Goal: Information Seeking & Learning: Find specific page/section

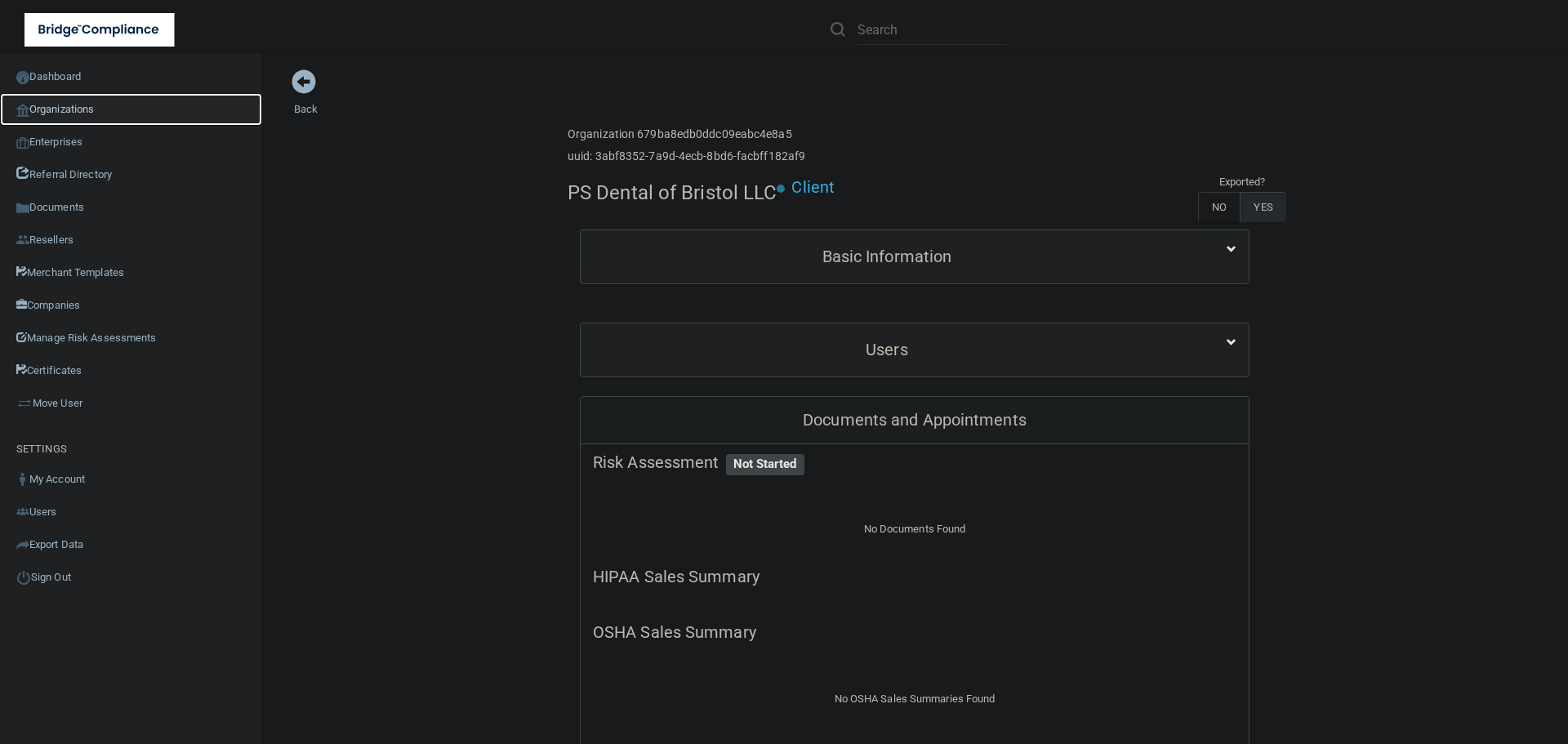
click at [76, 108] on link "Organizations" at bounding box center [131, 109] width 262 height 33
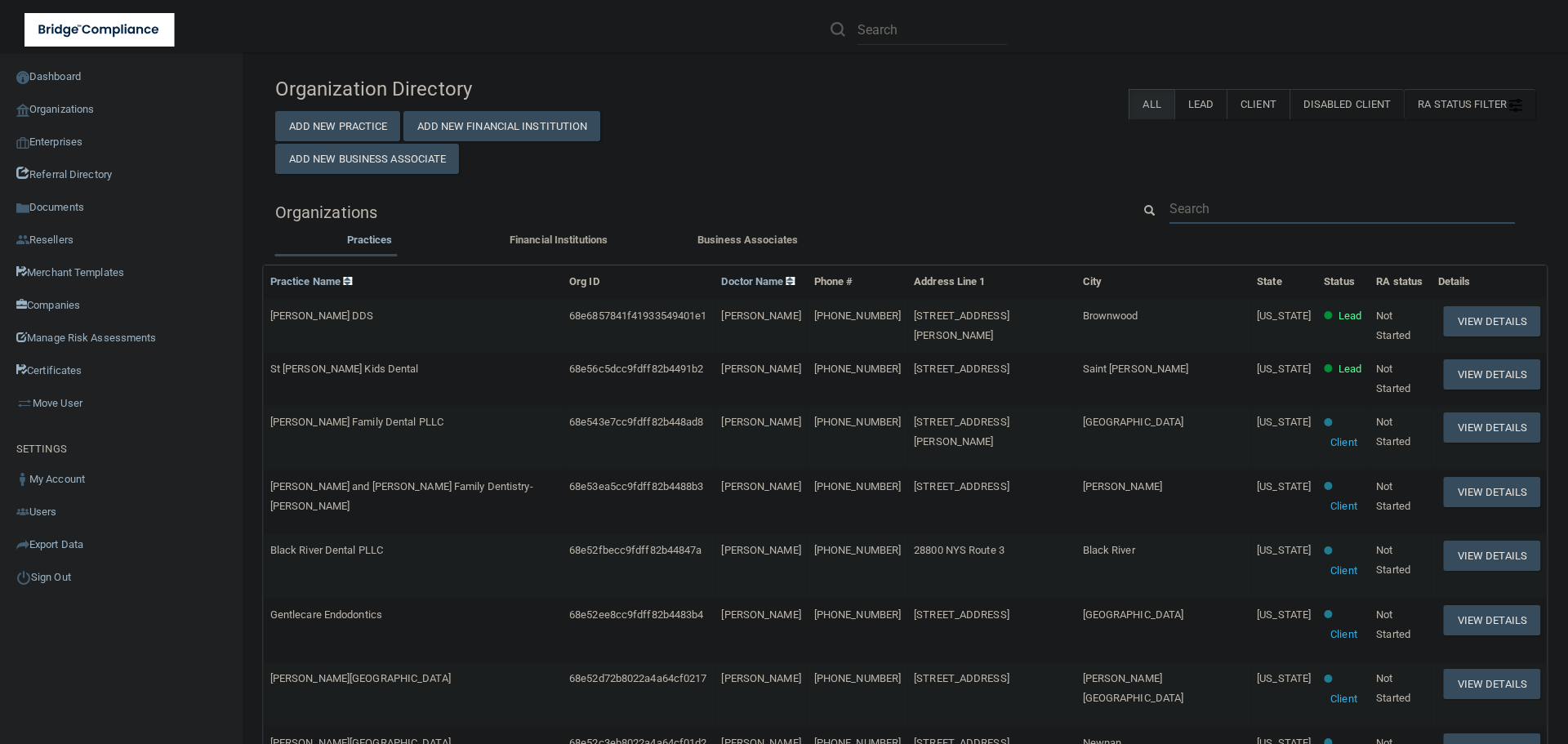
click at [1194, 197] on input "text" at bounding box center [1342, 209] width 346 height 30
paste input "[PHONE_NUMBER]"
type input "[PHONE_NUMBER]"
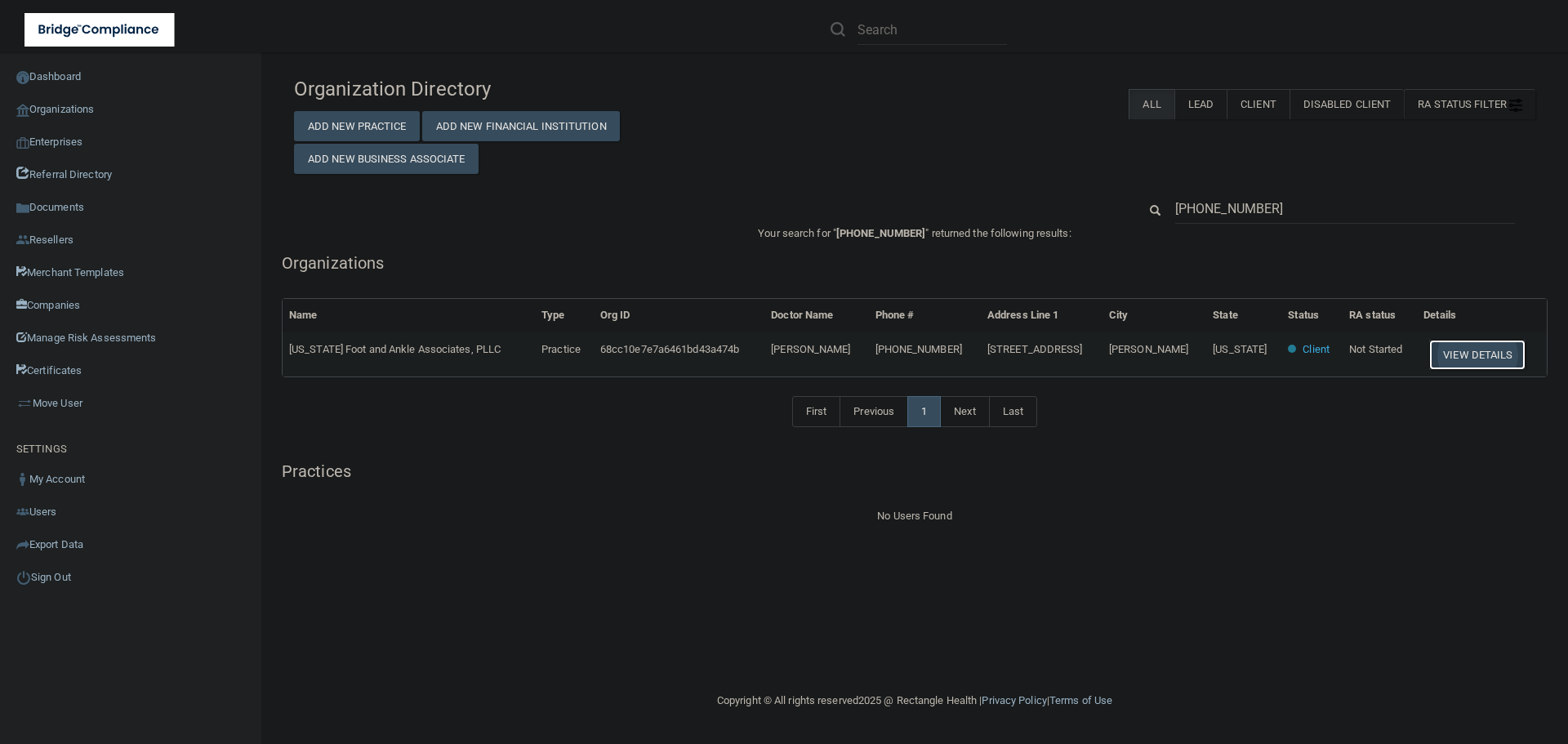
click at [1462, 350] on button "View Details" at bounding box center [1477, 355] width 97 height 30
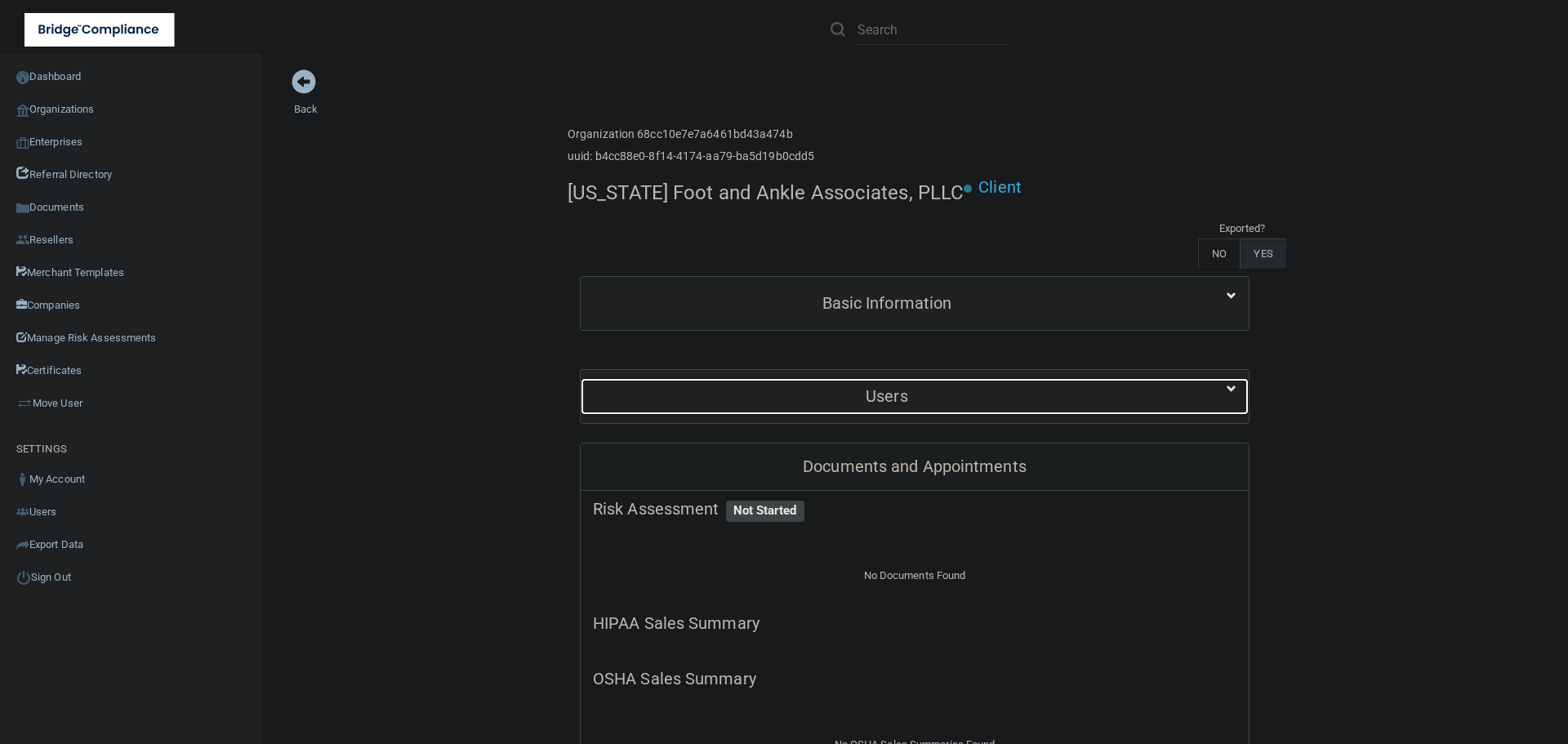
click at [745, 381] on div "Users" at bounding box center [887, 396] width 613 height 37
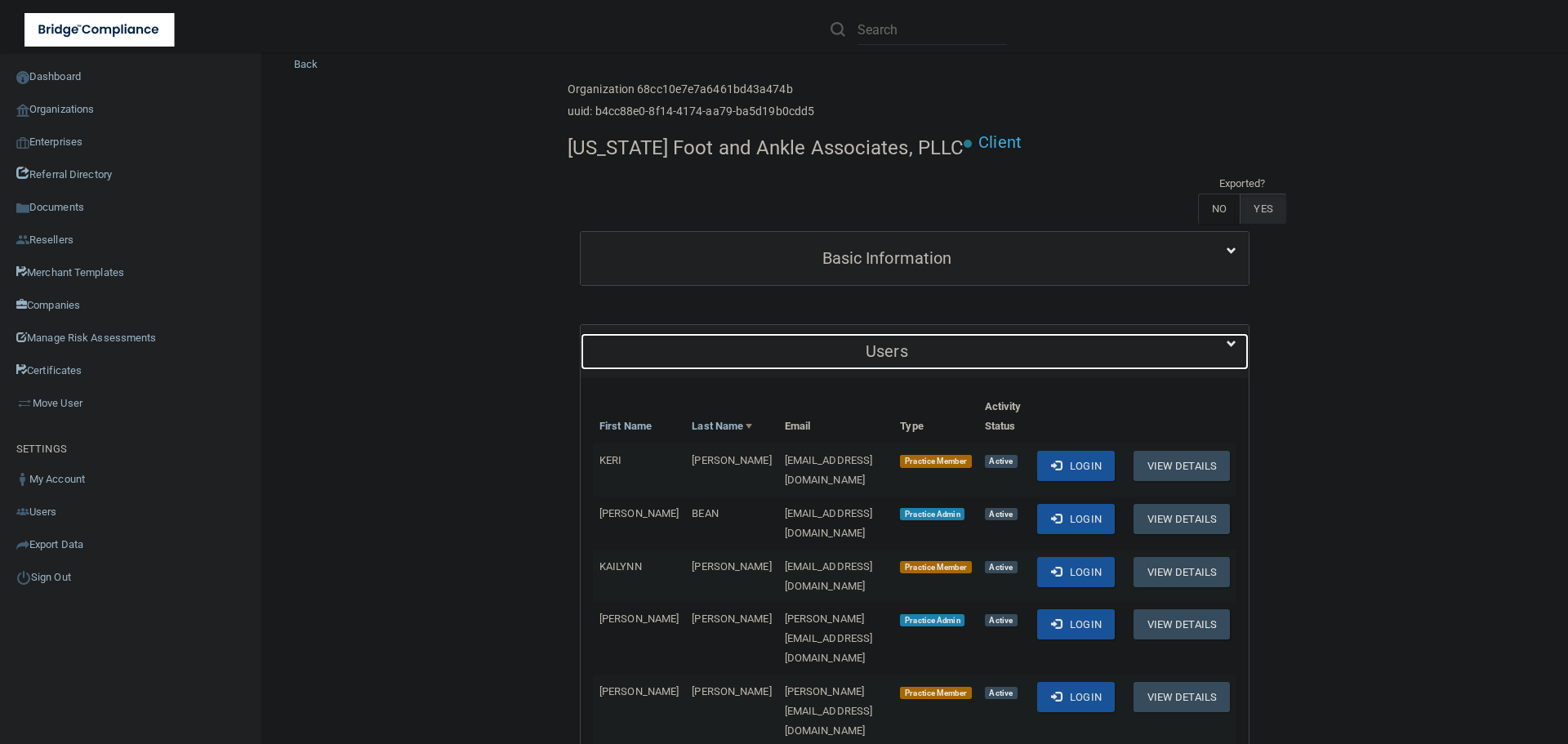
scroll to position [327, 0]
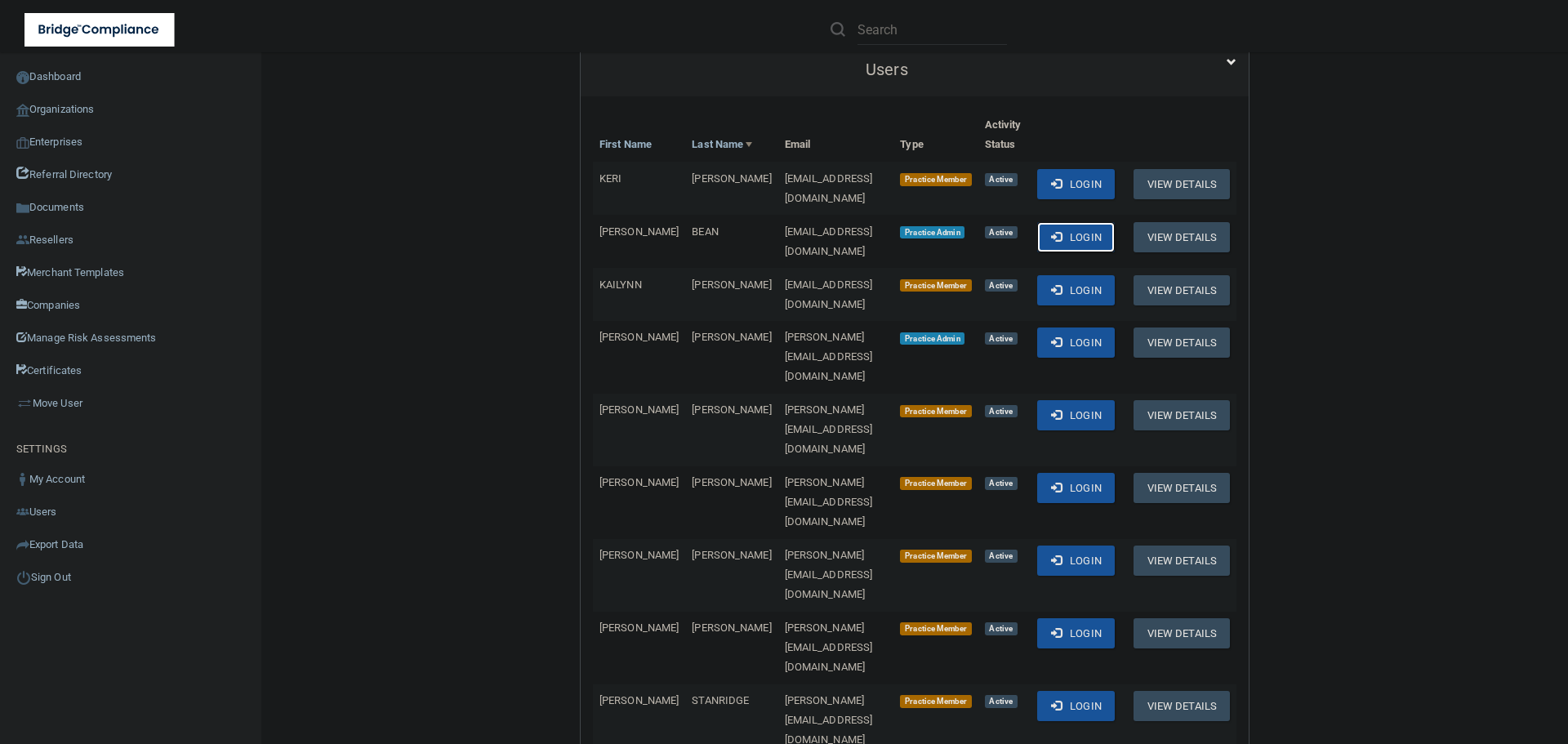
click at [1064, 228] on button "Login" at bounding box center [1076, 238] width 77 height 30
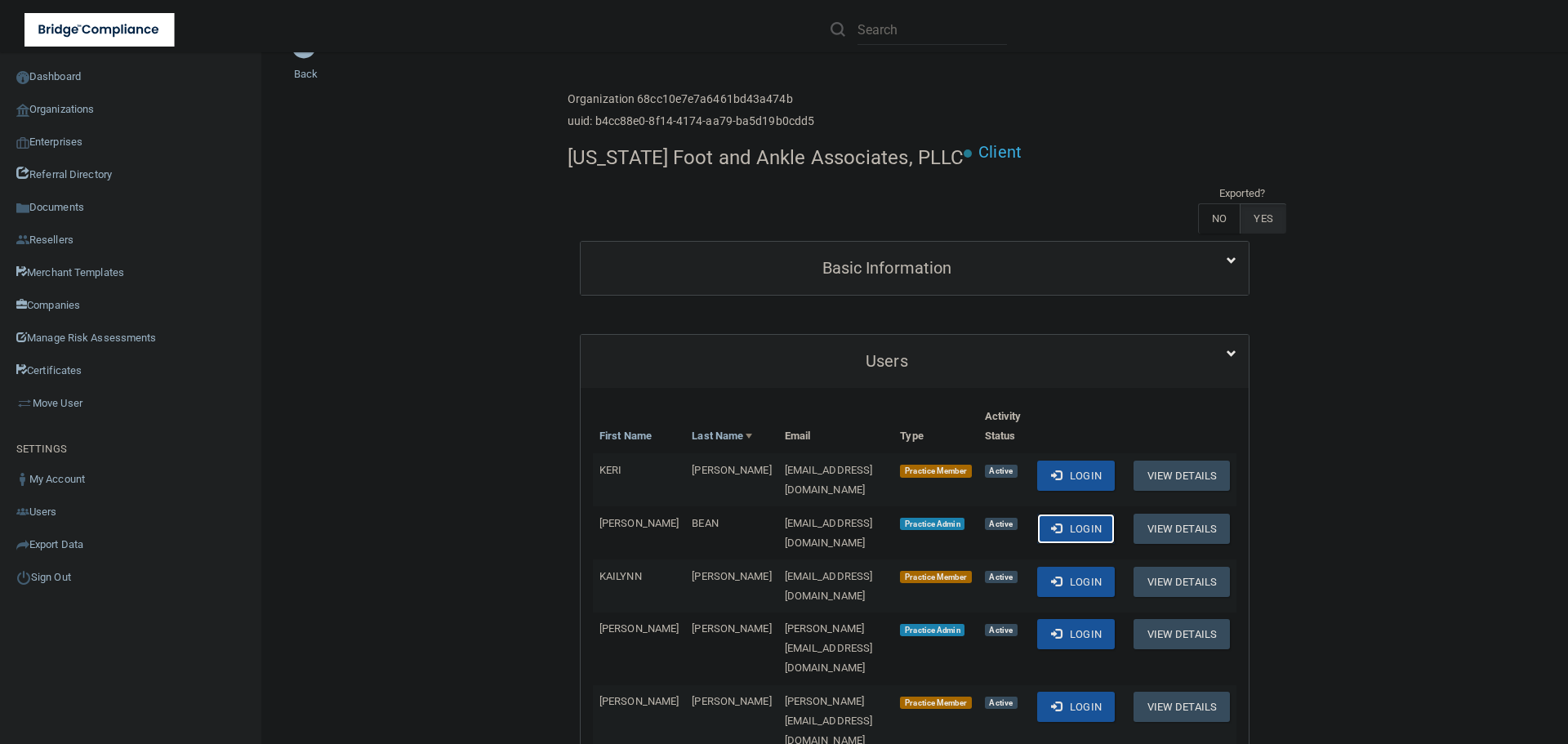
scroll to position [0, 0]
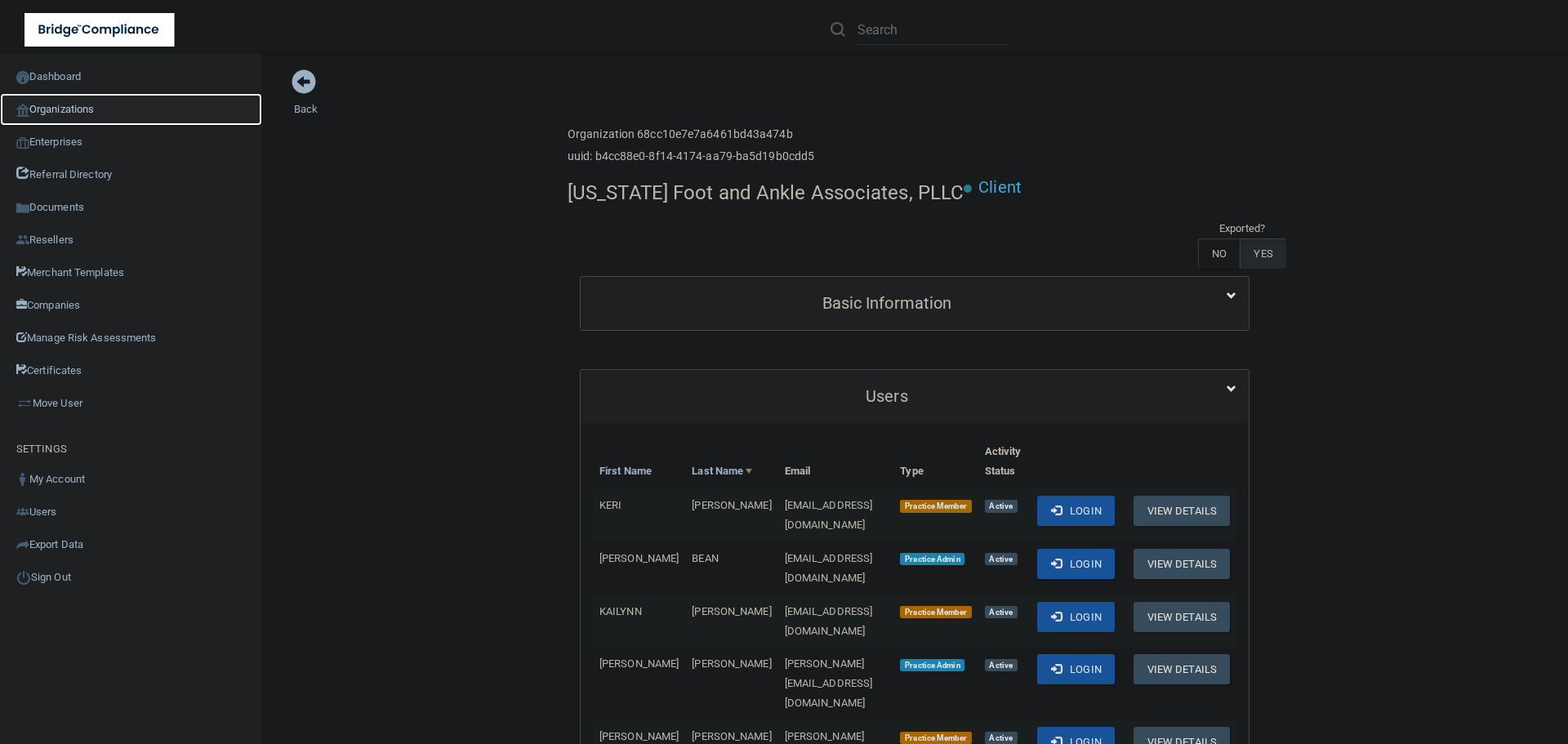
click at [112, 116] on link "Organizations" at bounding box center [131, 109] width 262 height 33
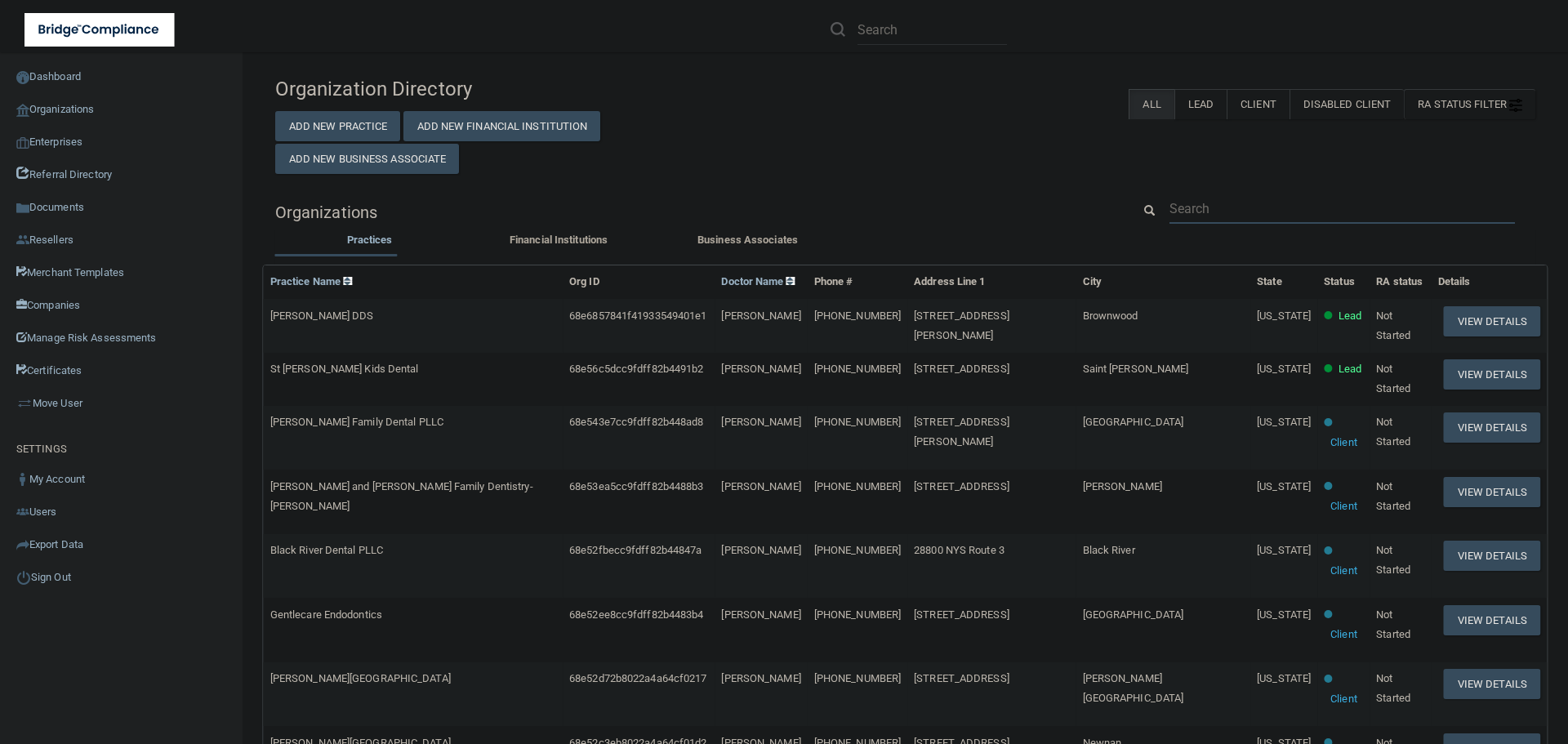
click at [1189, 201] on input "text" at bounding box center [1342, 209] width 346 height 30
paste input "817) 461-2843"
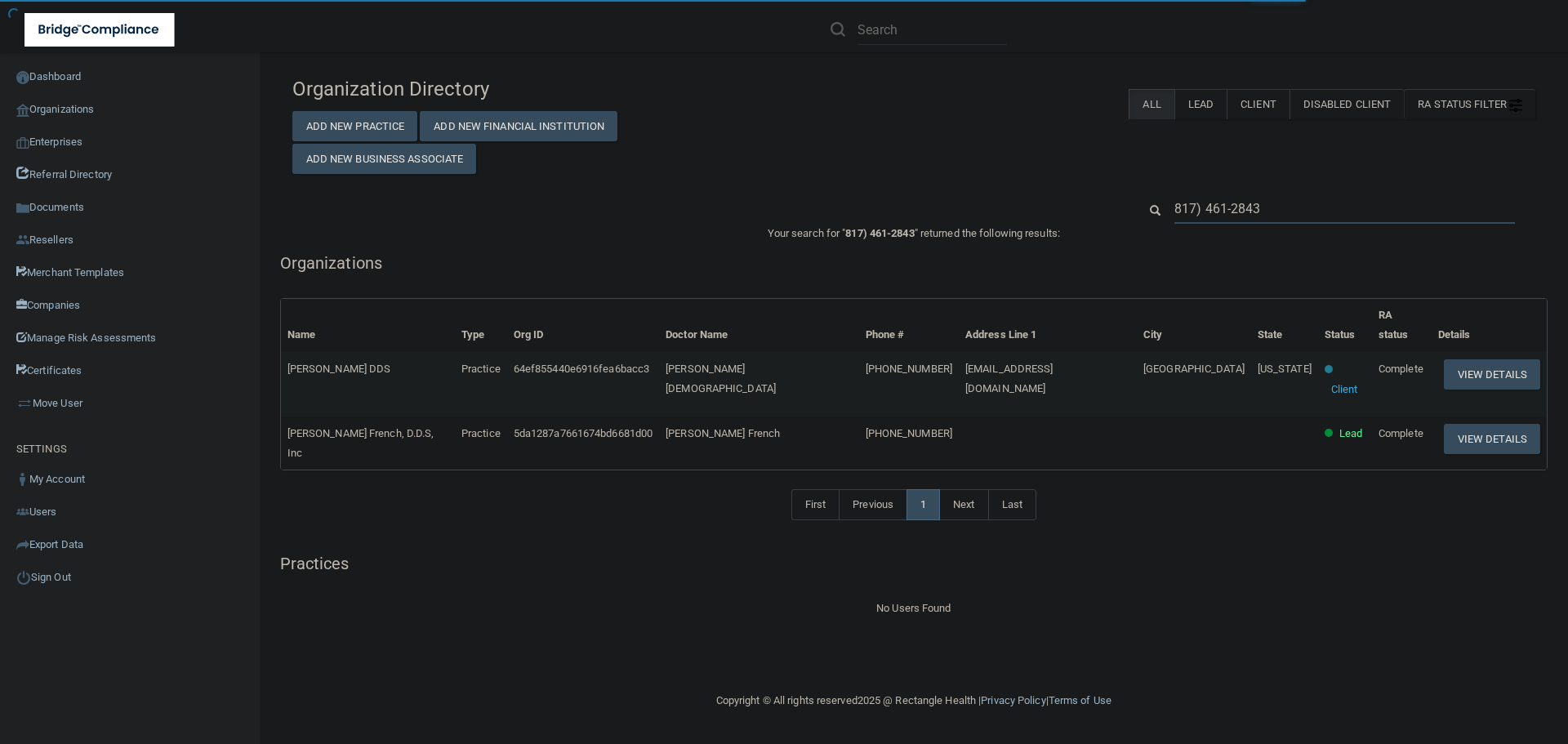
type input "817) 461-2843"
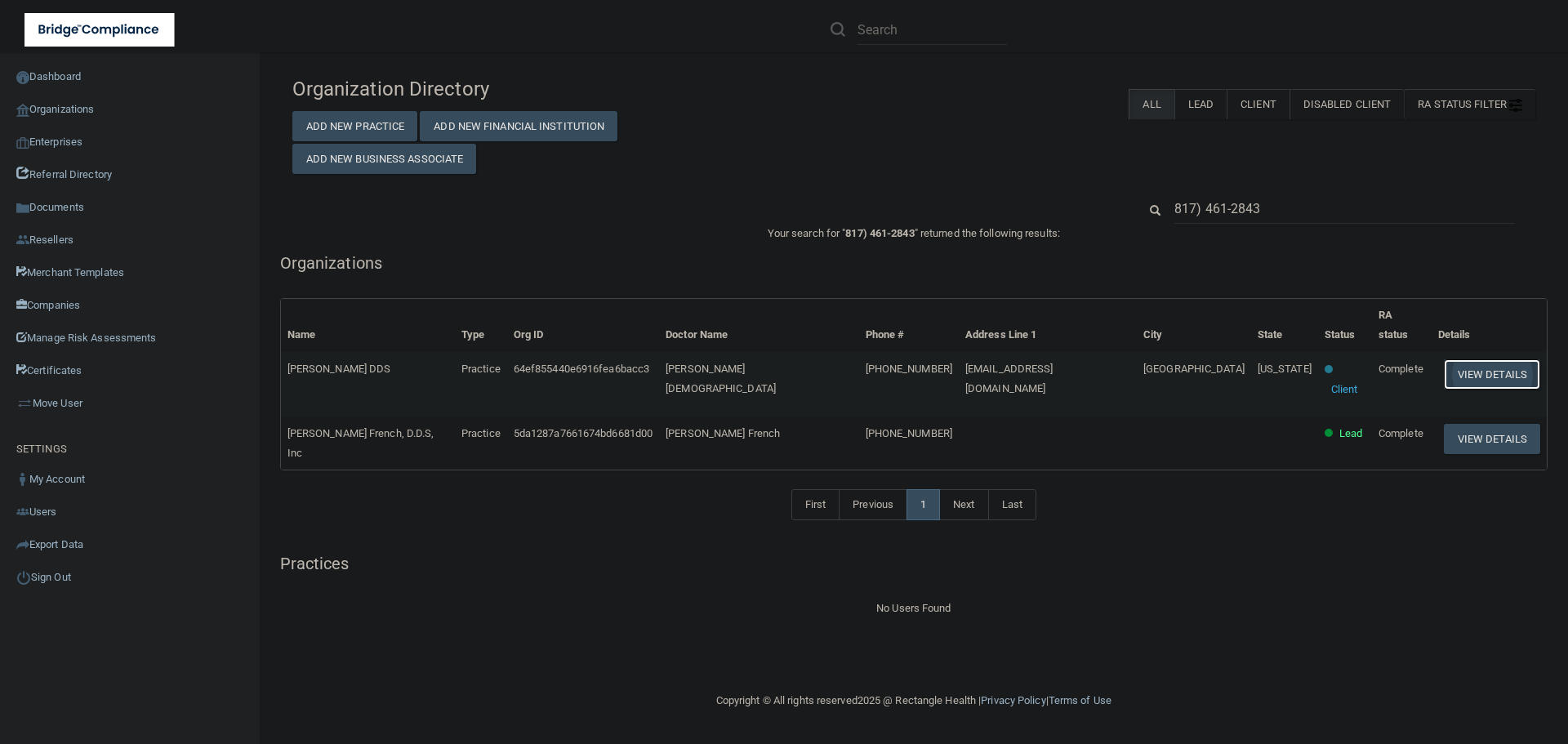
click at [1444, 359] on button "View Details" at bounding box center [1492, 375] width 97 height 30
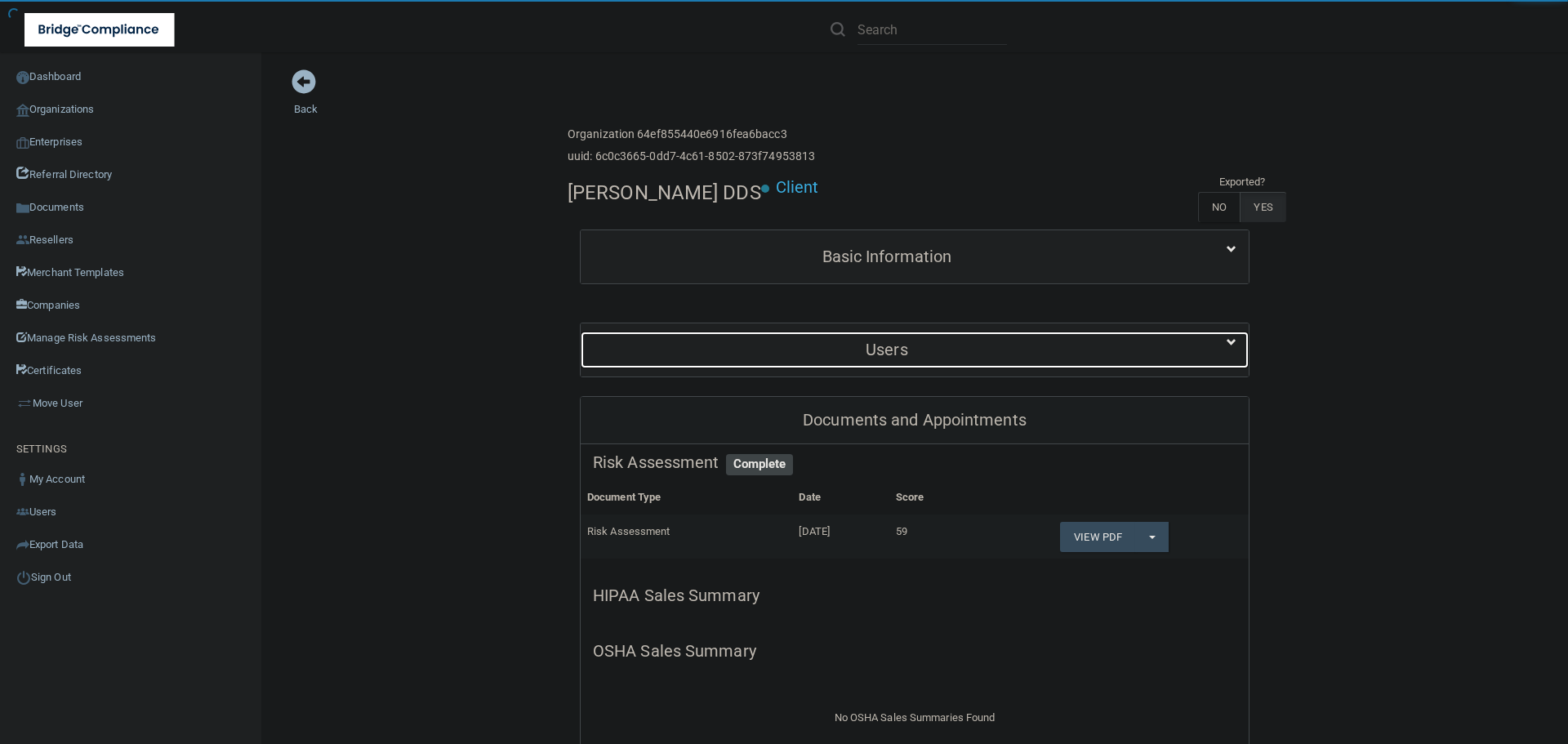
click at [769, 349] on h5 "Users" at bounding box center [886, 349] width 588 height 18
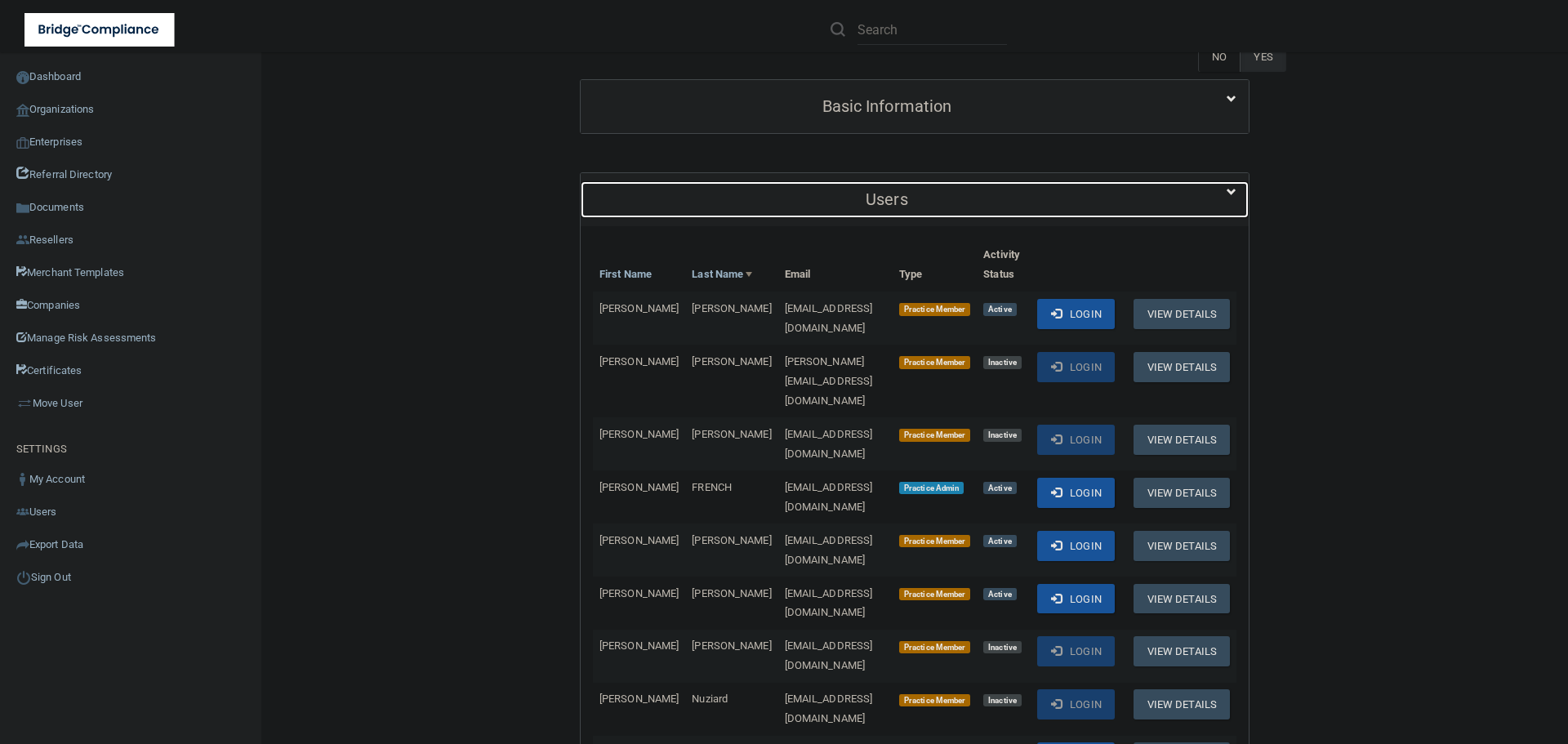
scroll to position [164, 0]
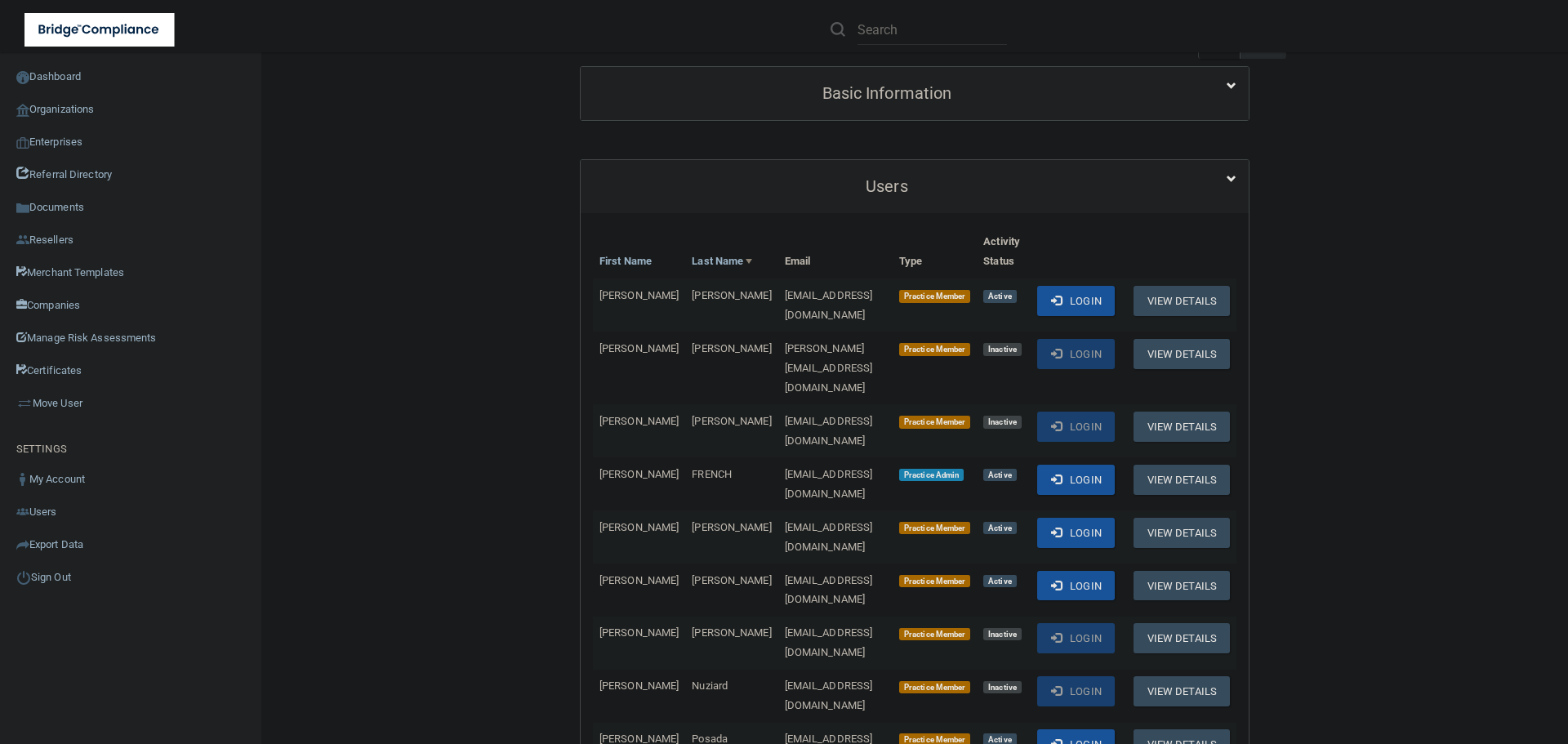
click at [791, 521] on span "[EMAIL_ADDRESS][DOMAIN_NAME]" at bounding box center [828, 537] width 88 height 32
copy td "[EMAIL_ADDRESS][DOMAIN_NAME]"
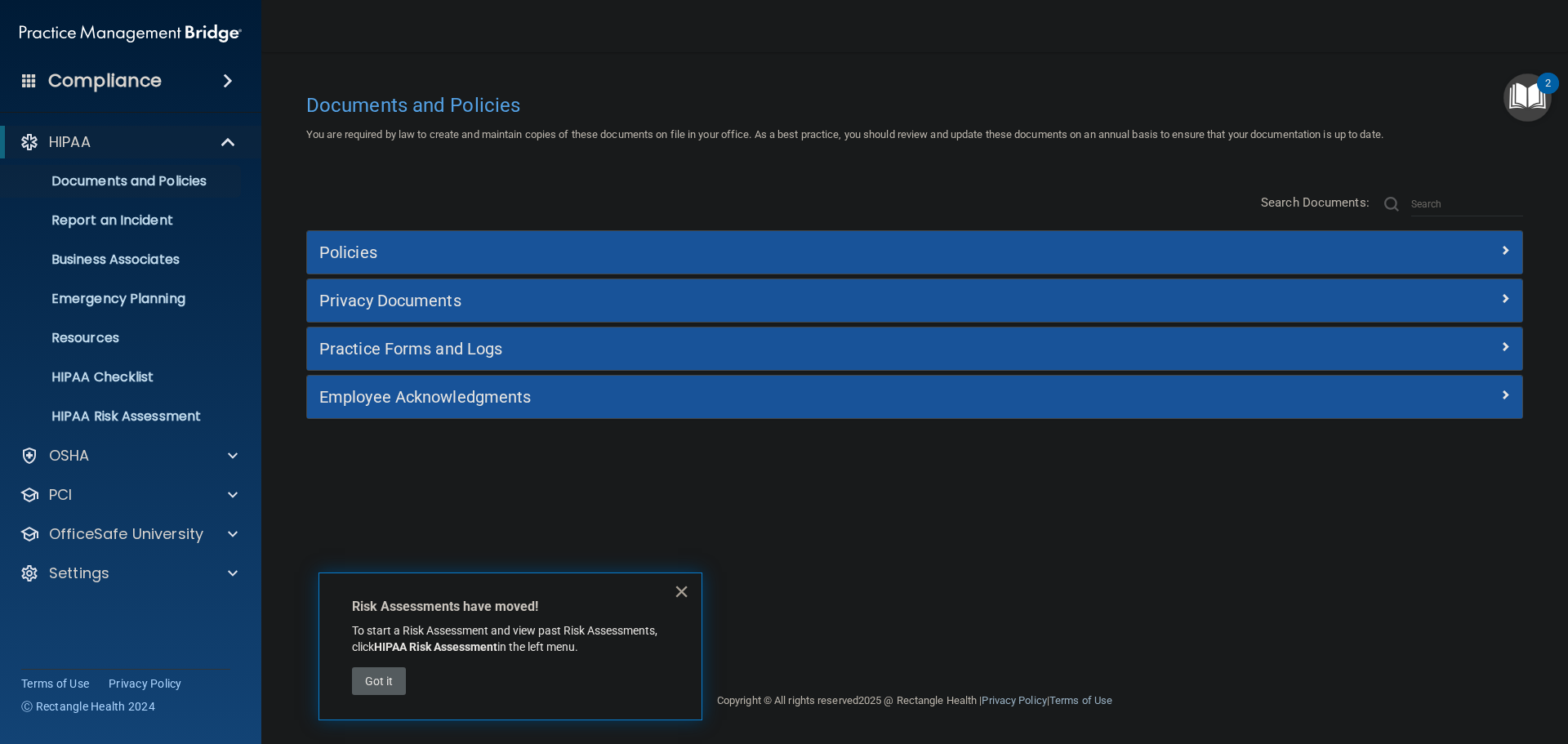
click at [680, 595] on button "×" at bounding box center [682, 591] width 15 height 26
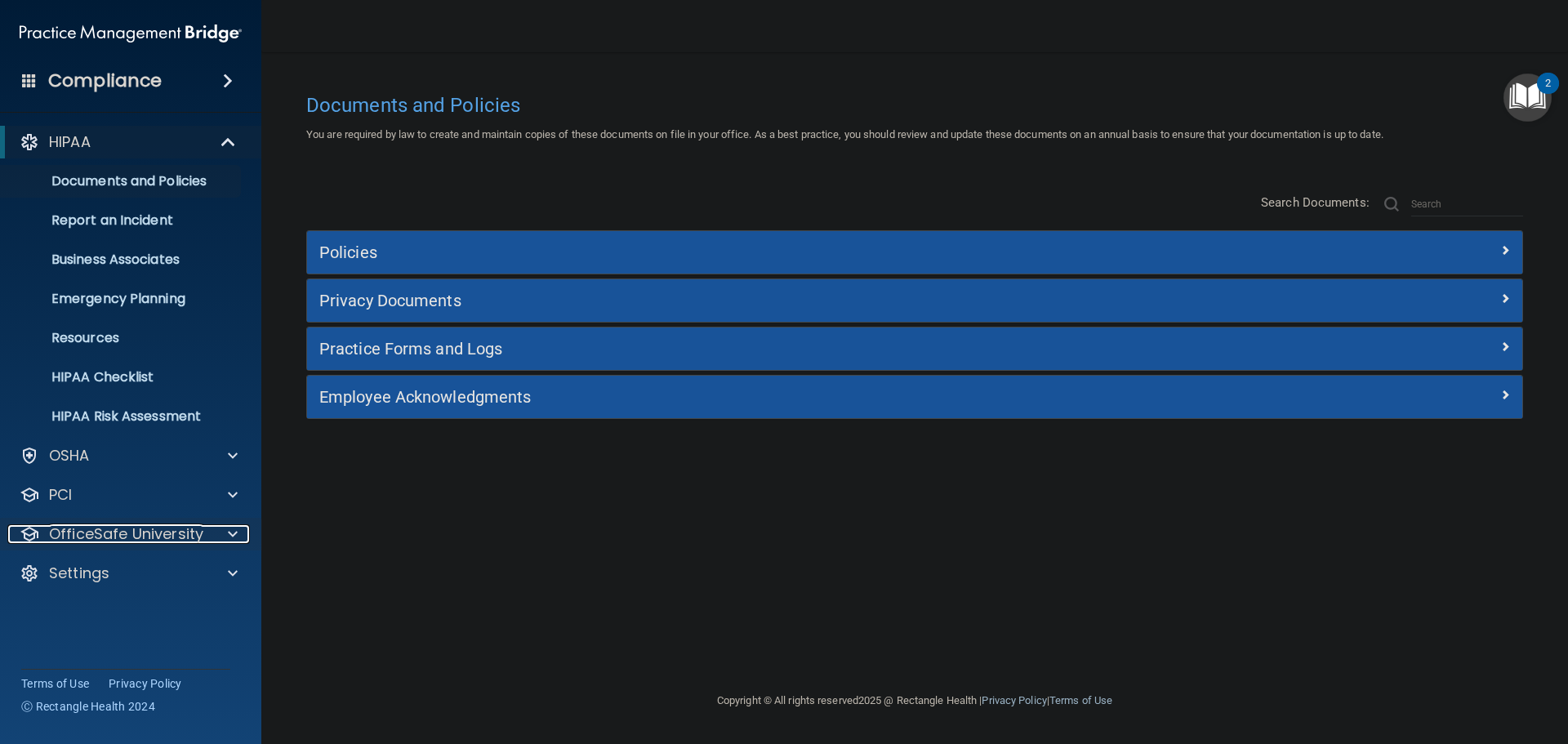
click at [195, 535] on p "OfficeSafe University" at bounding box center [126, 534] width 154 height 19
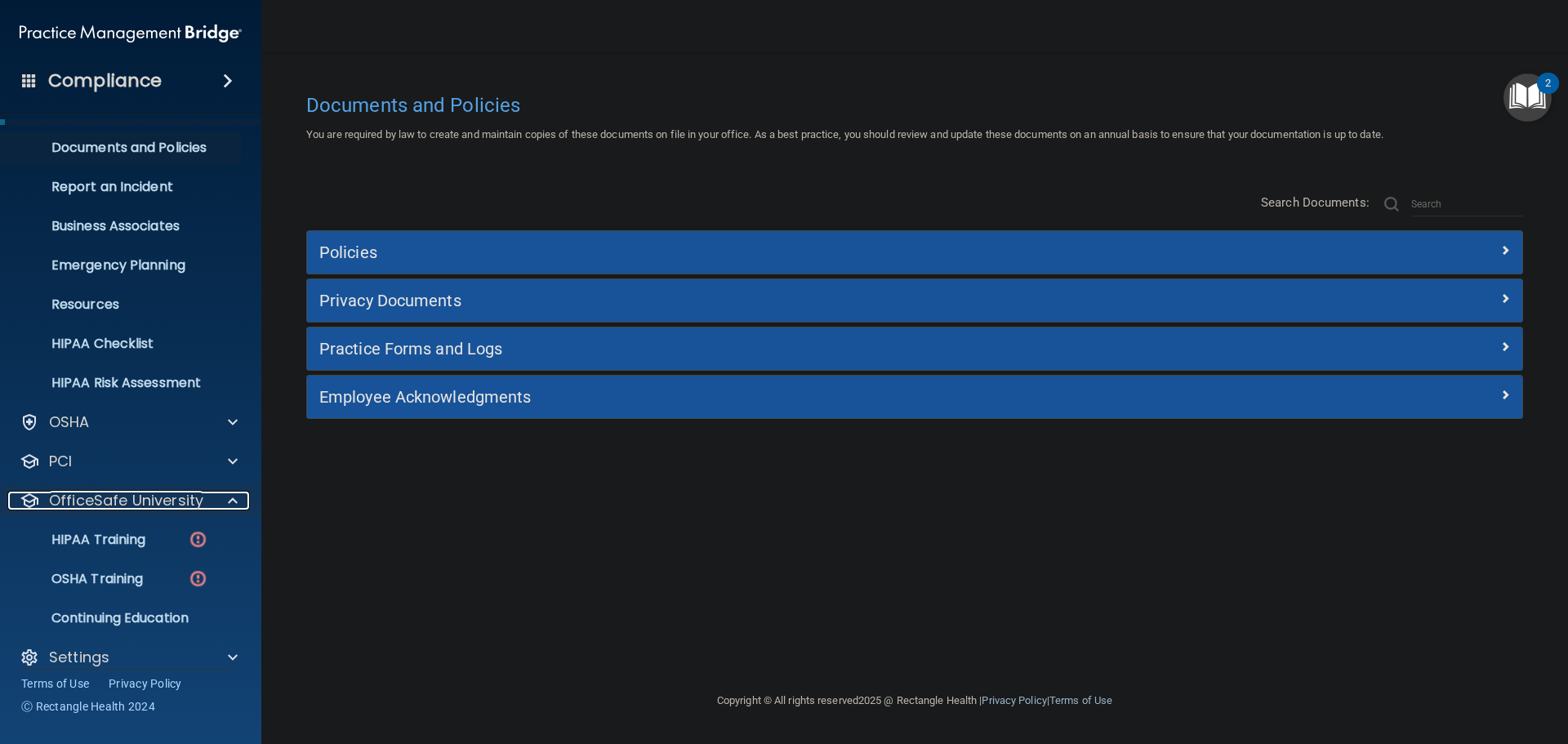
scroll to position [51, 0]
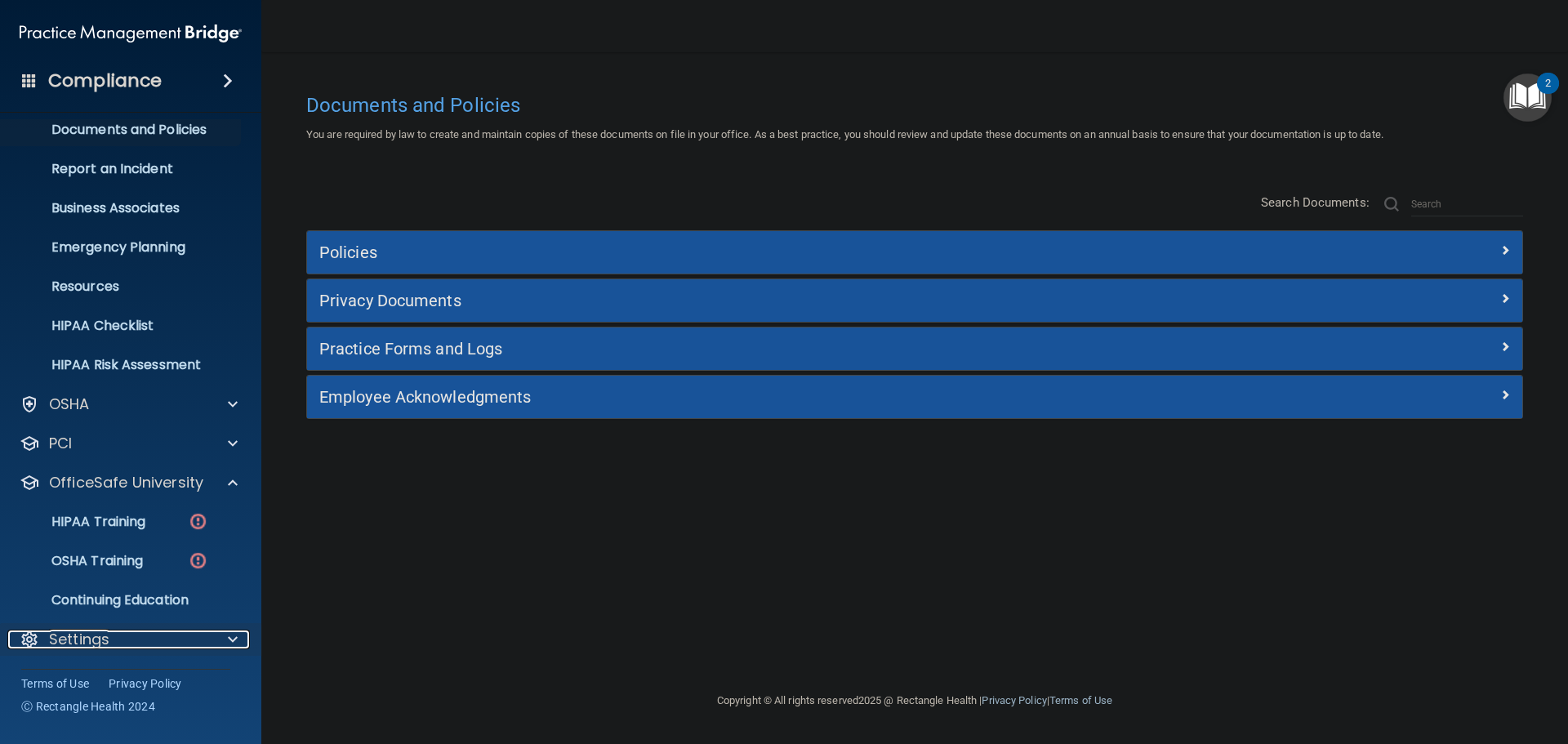
click at [167, 641] on div "Settings" at bounding box center [108, 639] width 201 height 19
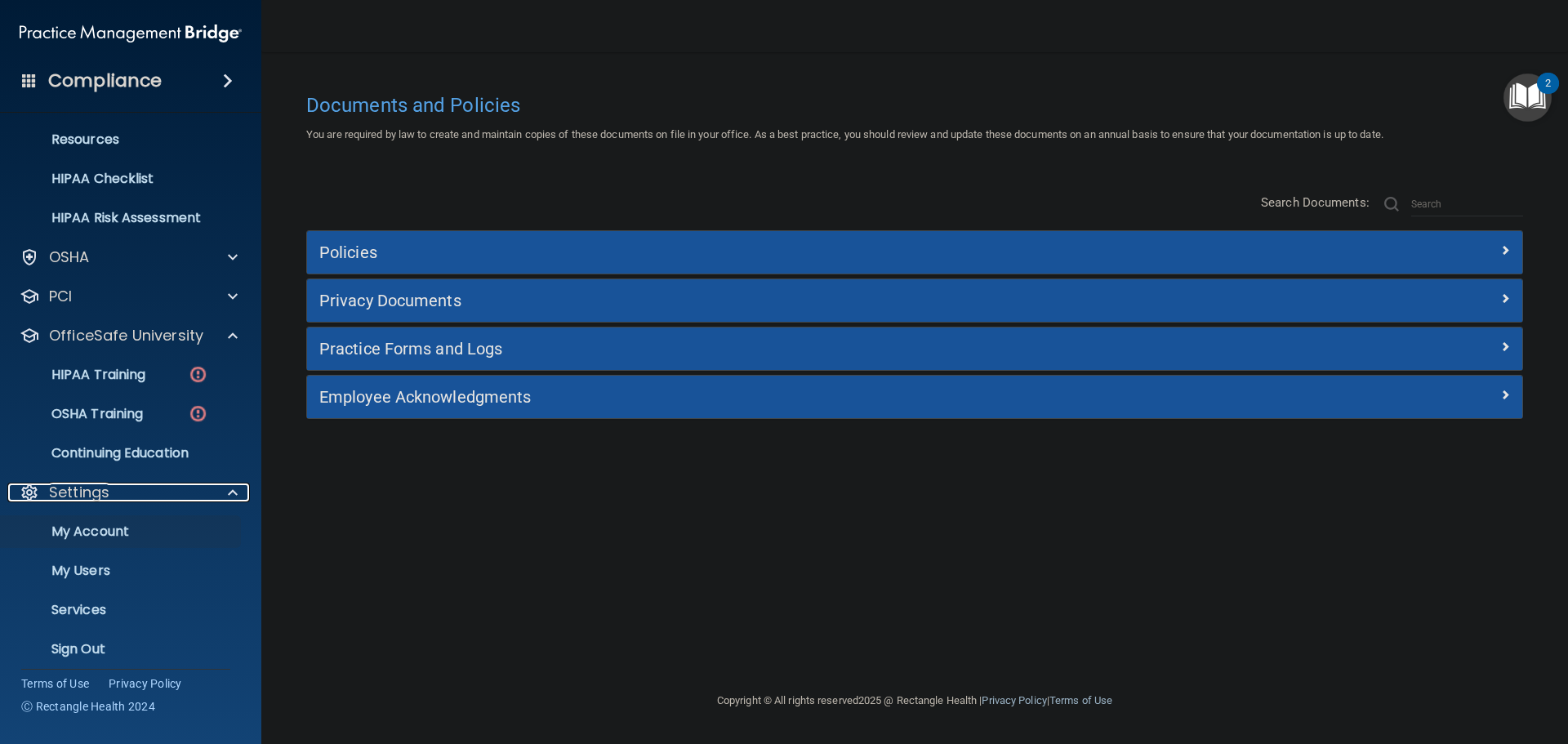
scroll to position [208, 0]
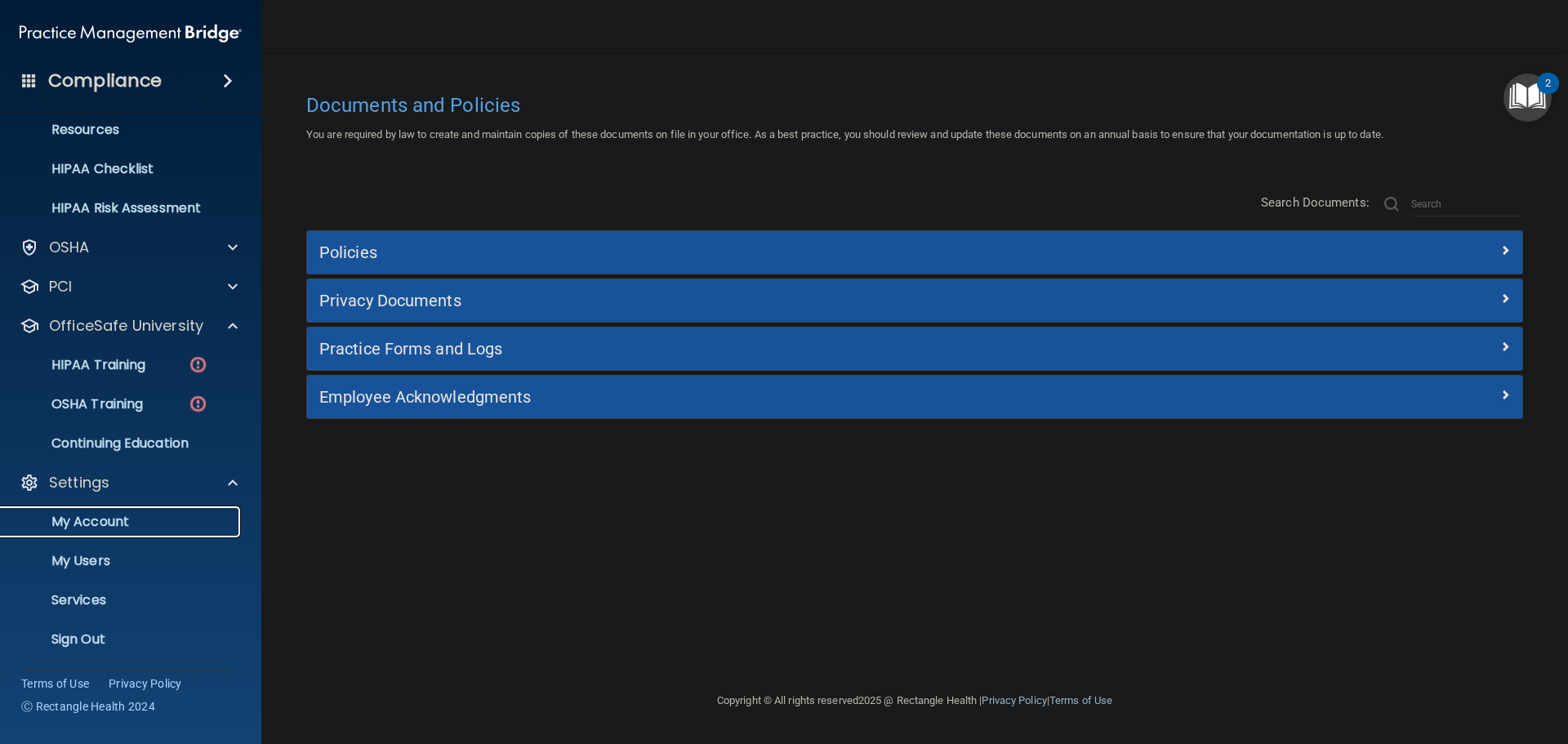
click at [117, 521] on p "My Account" at bounding box center [123, 521] width 223 height 16
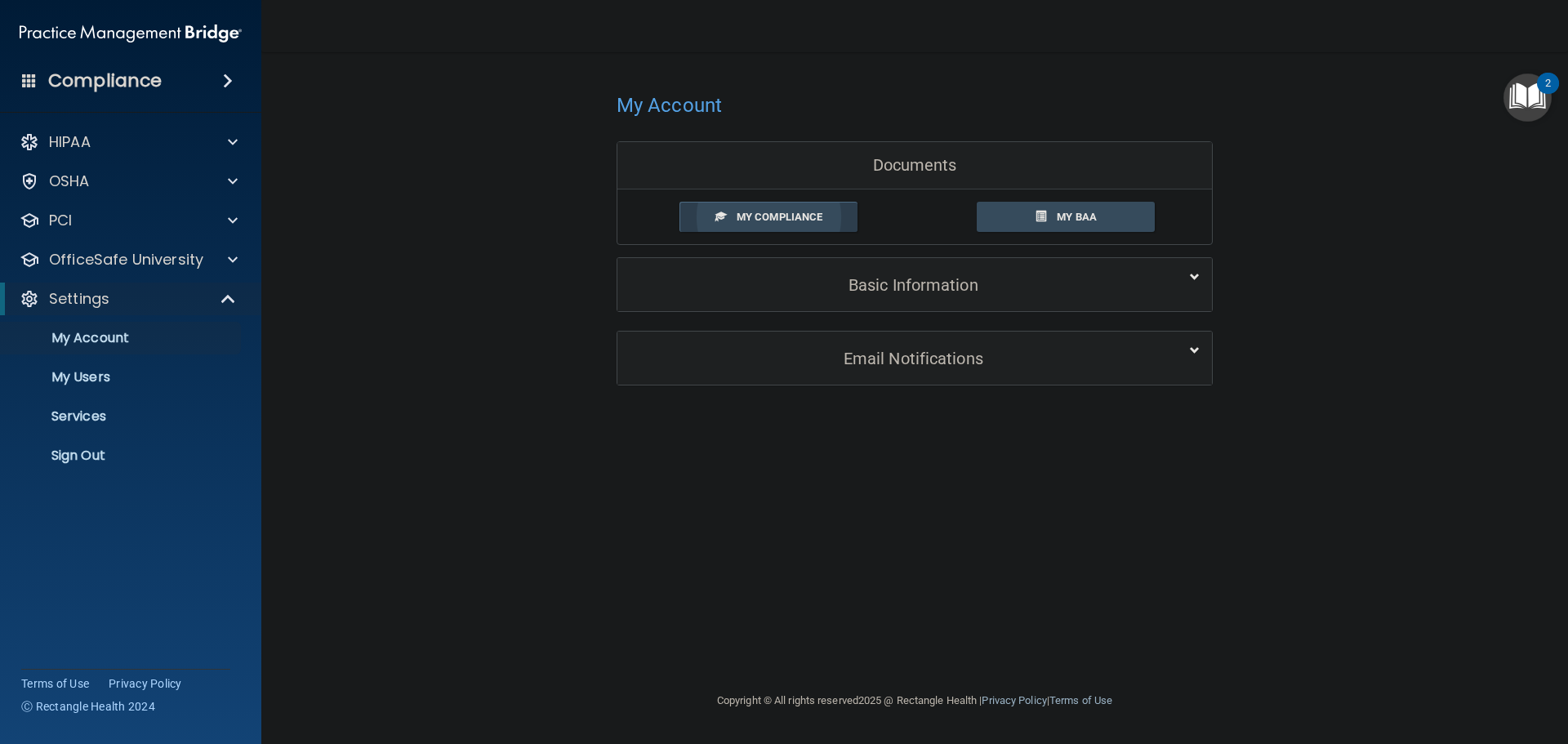
click at [833, 219] on link "My Compliance" at bounding box center [768, 217] width 179 height 30
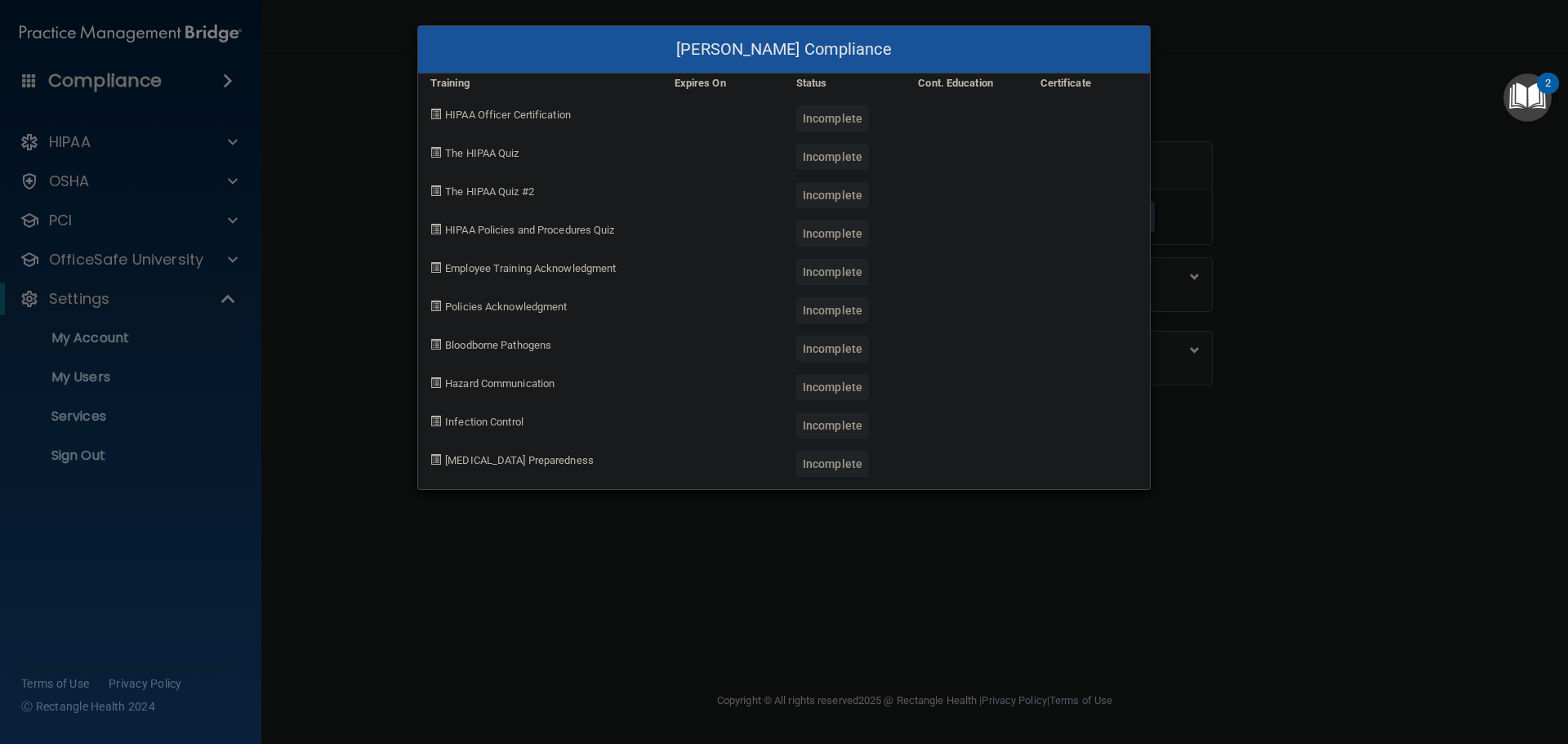
click at [1335, 119] on div "GORDON BEAN's Compliance Training Expires On Status Cont. Education Certificate…" at bounding box center [784, 372] width 1568 height 744
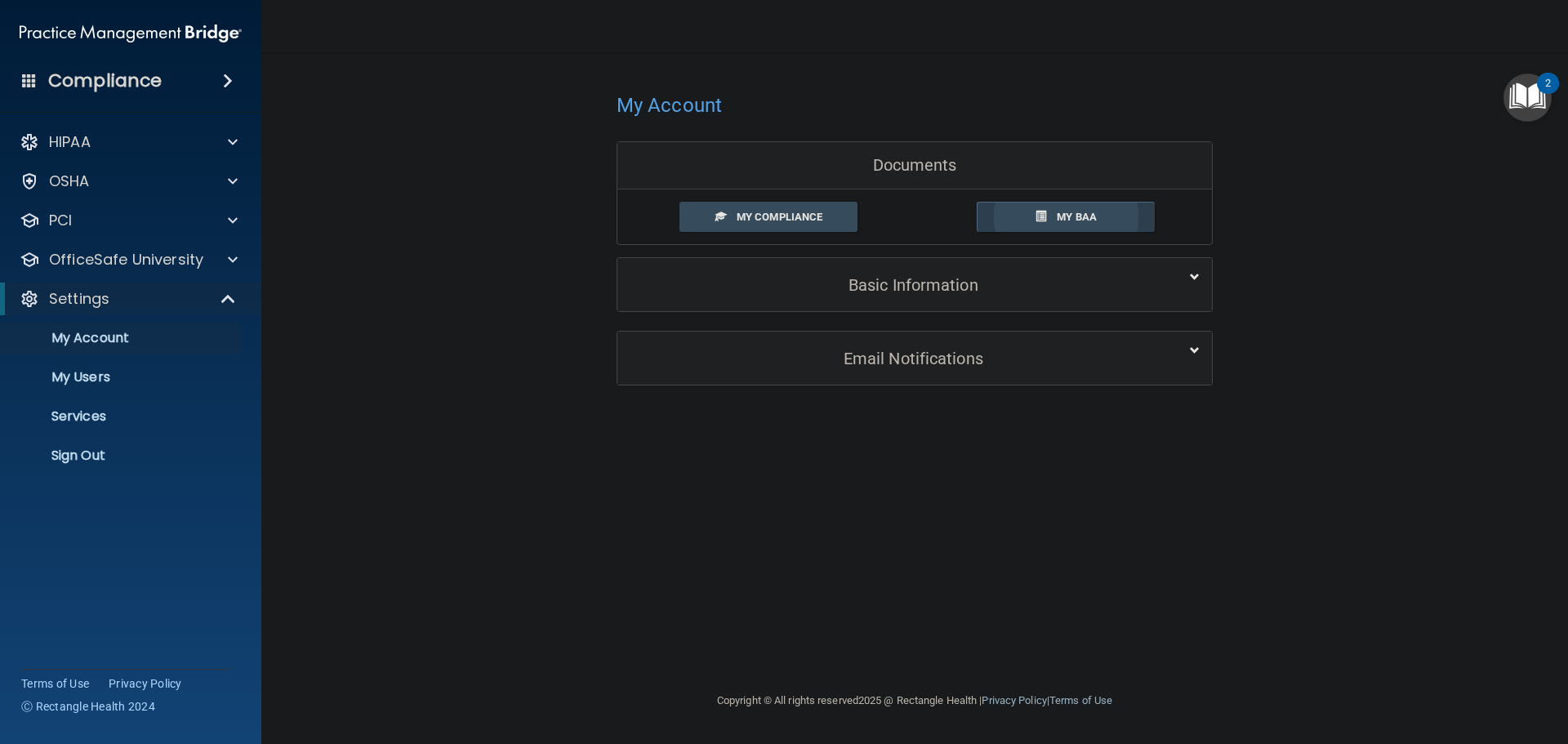
click at [1048, 226] on link "My BAA" at bounding box center [1066, 217] width 179 height 30
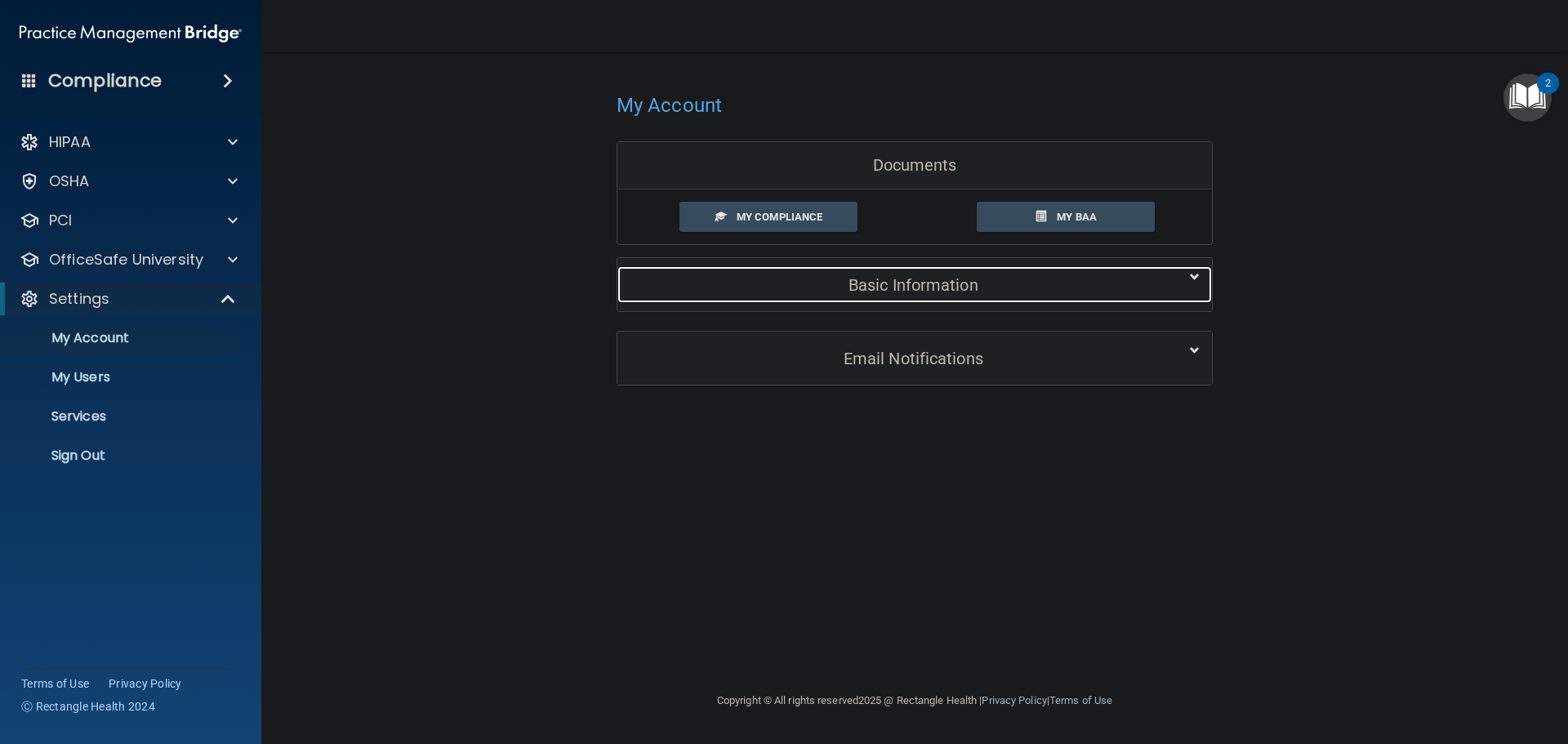
click at [834, 286] on h5 "Basic Information" at bounding box center [890, 285] width 520 height 18
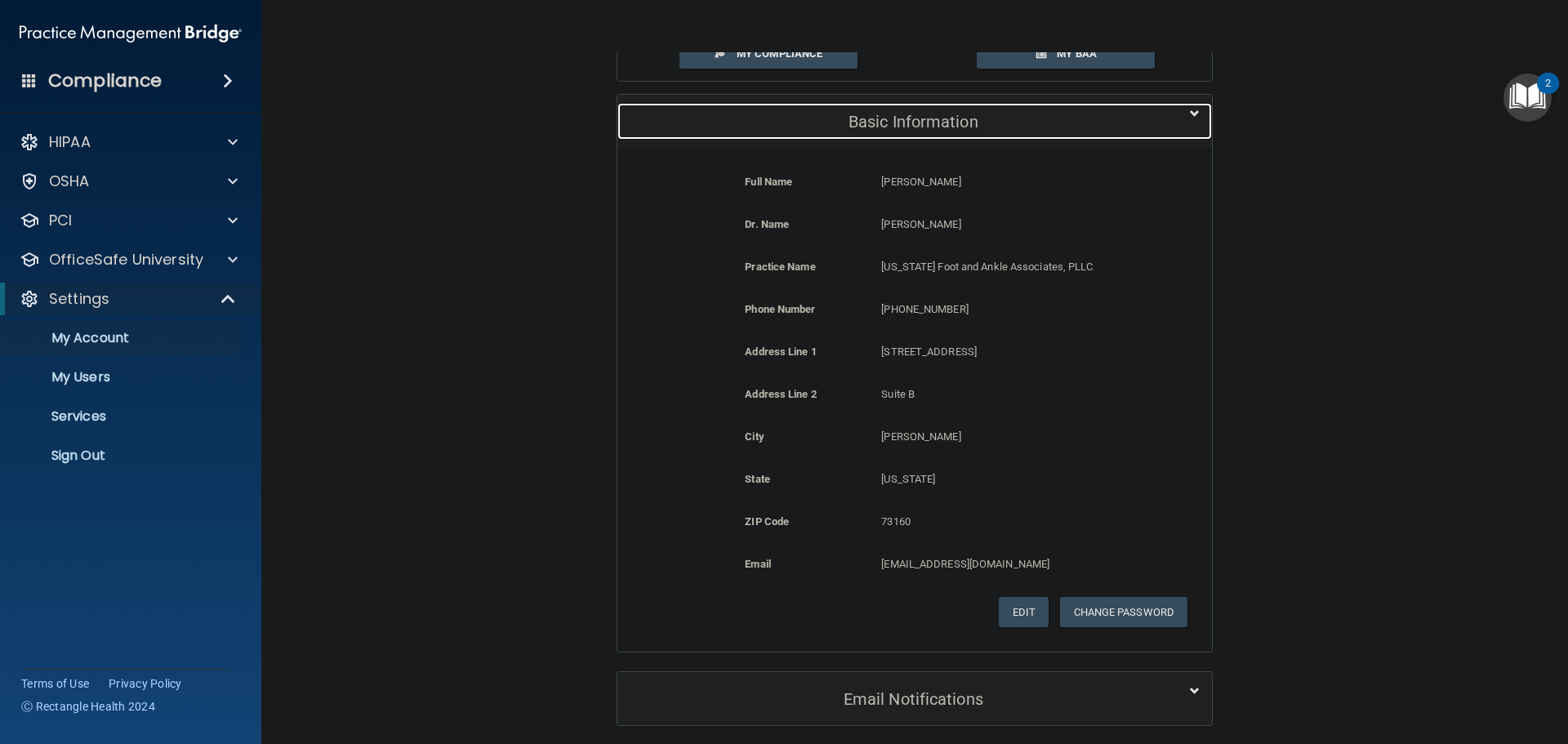
scroll to position [81, 0]
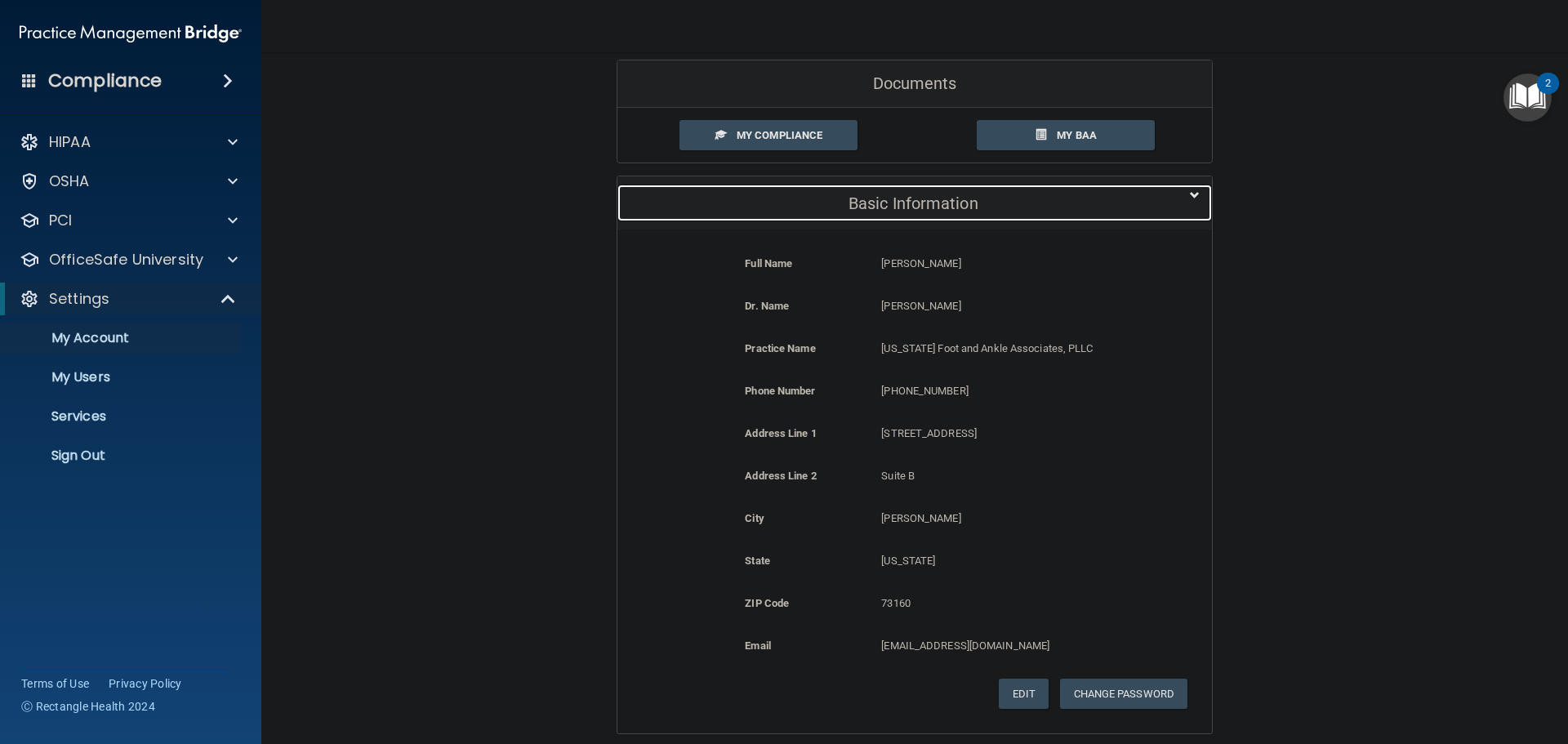
click at [693, 203] on h5 "Basic Information" at bounding box center [890, 203] width 520 height 18
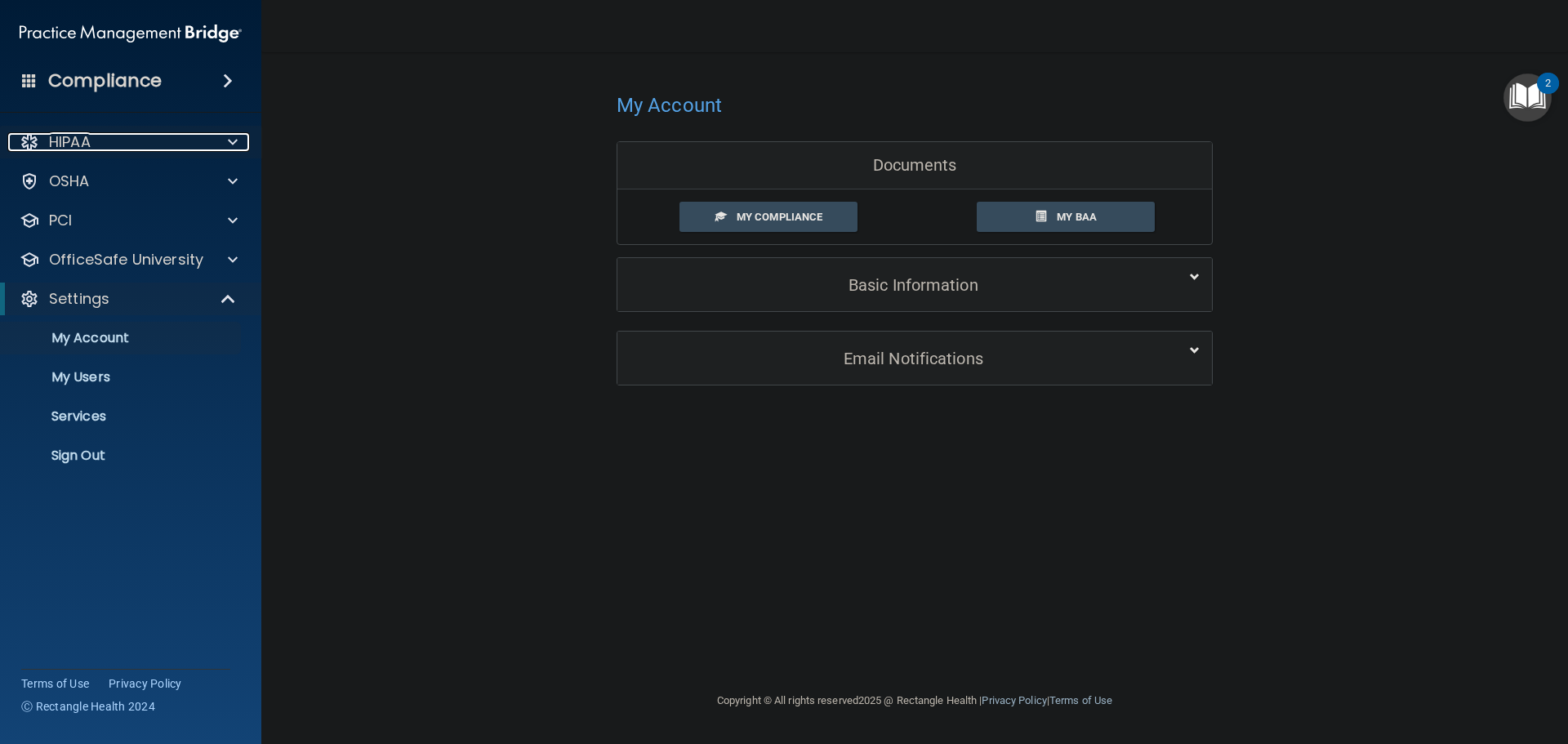
click at [159, 139] on div "HIPAA" at bounding box center [108, 142] width 201 height 19
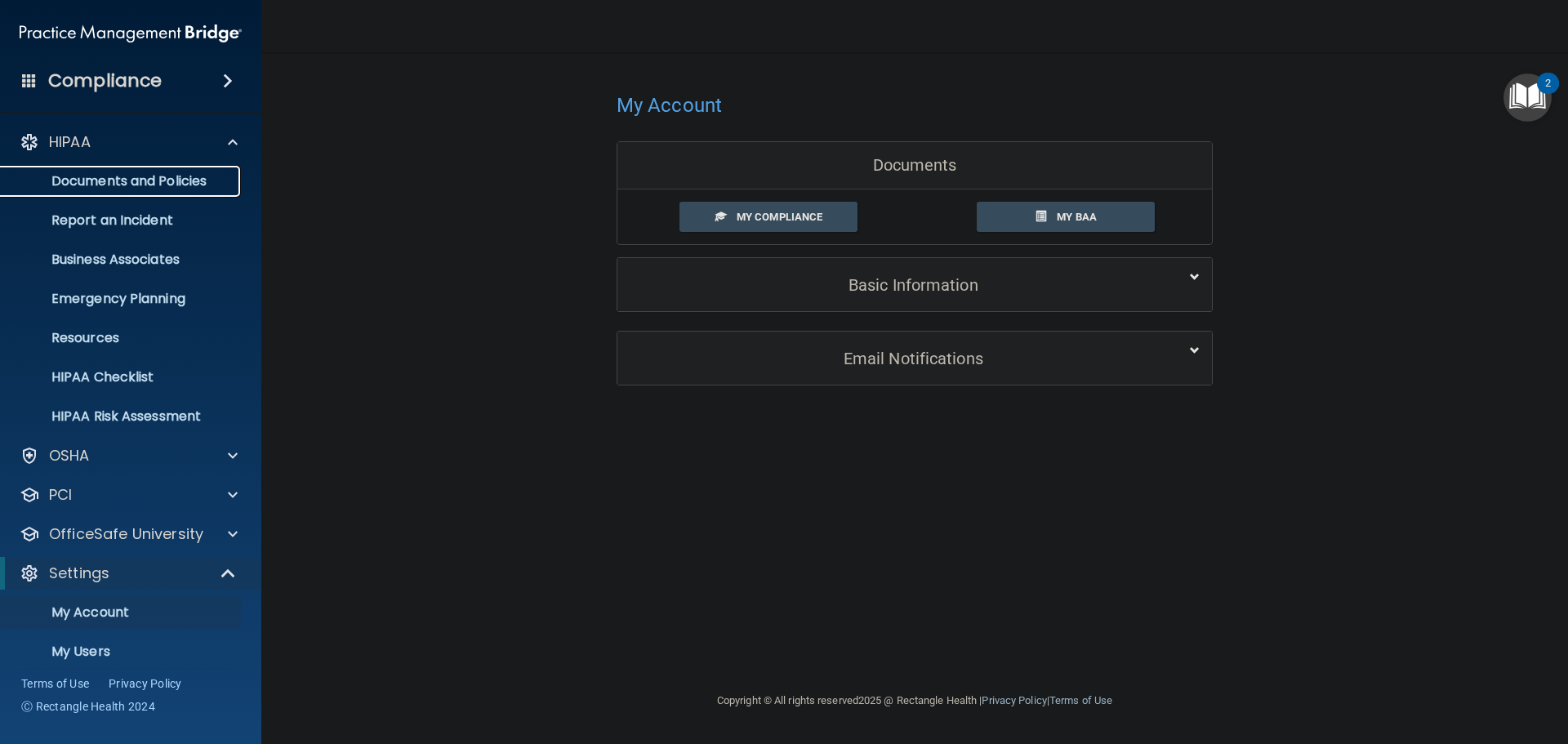
click at [164, 188] on p "Documents and Policies" at bounding box center [123, 181] width 223 height 16
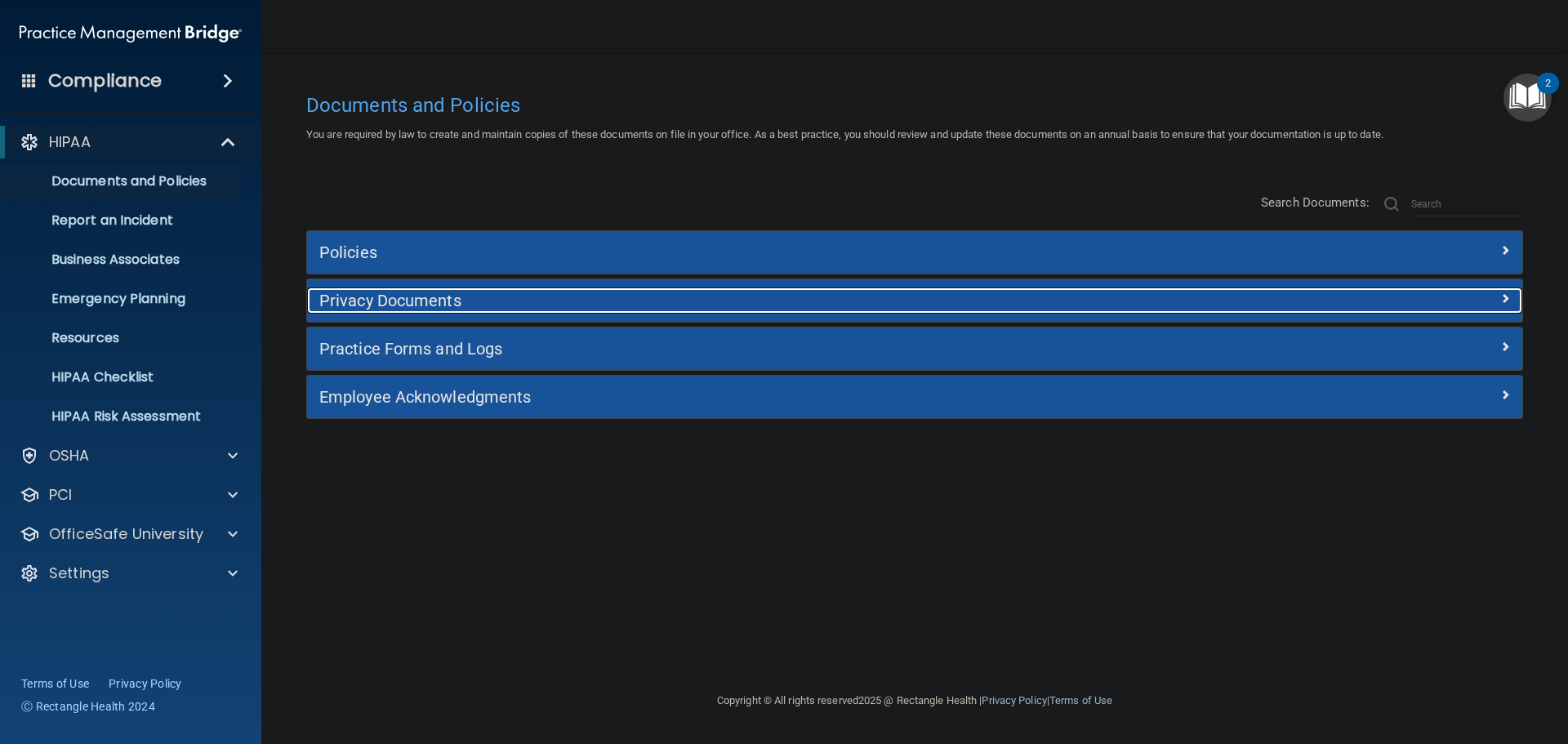
click at [448, 304] on h5 "Privacy Documents" at bounding box center [762, 300] width 887 height 18
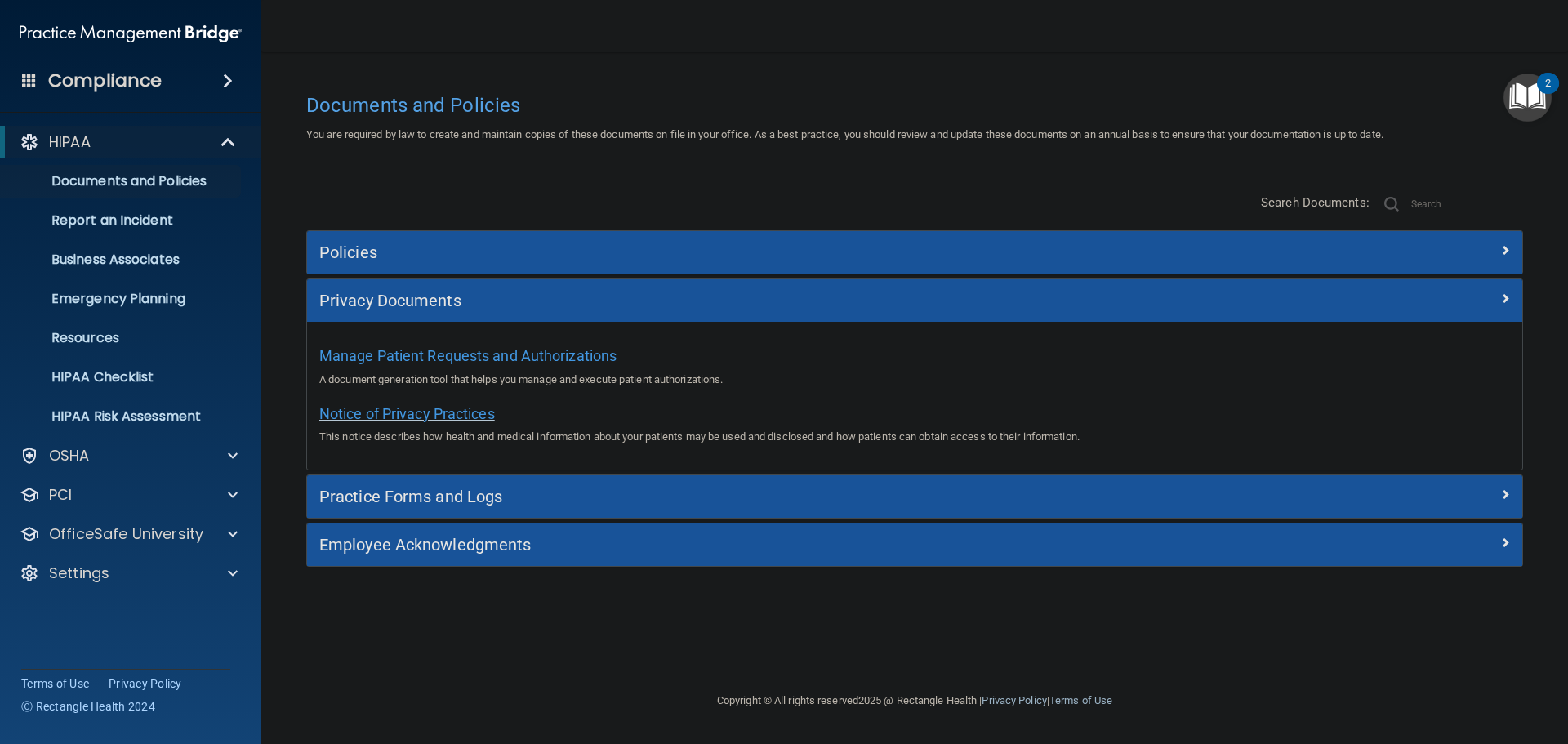
click at [442, 420] on span "Notice of Privacy Practices" at bounding box center [406, 414] width 175 height 17
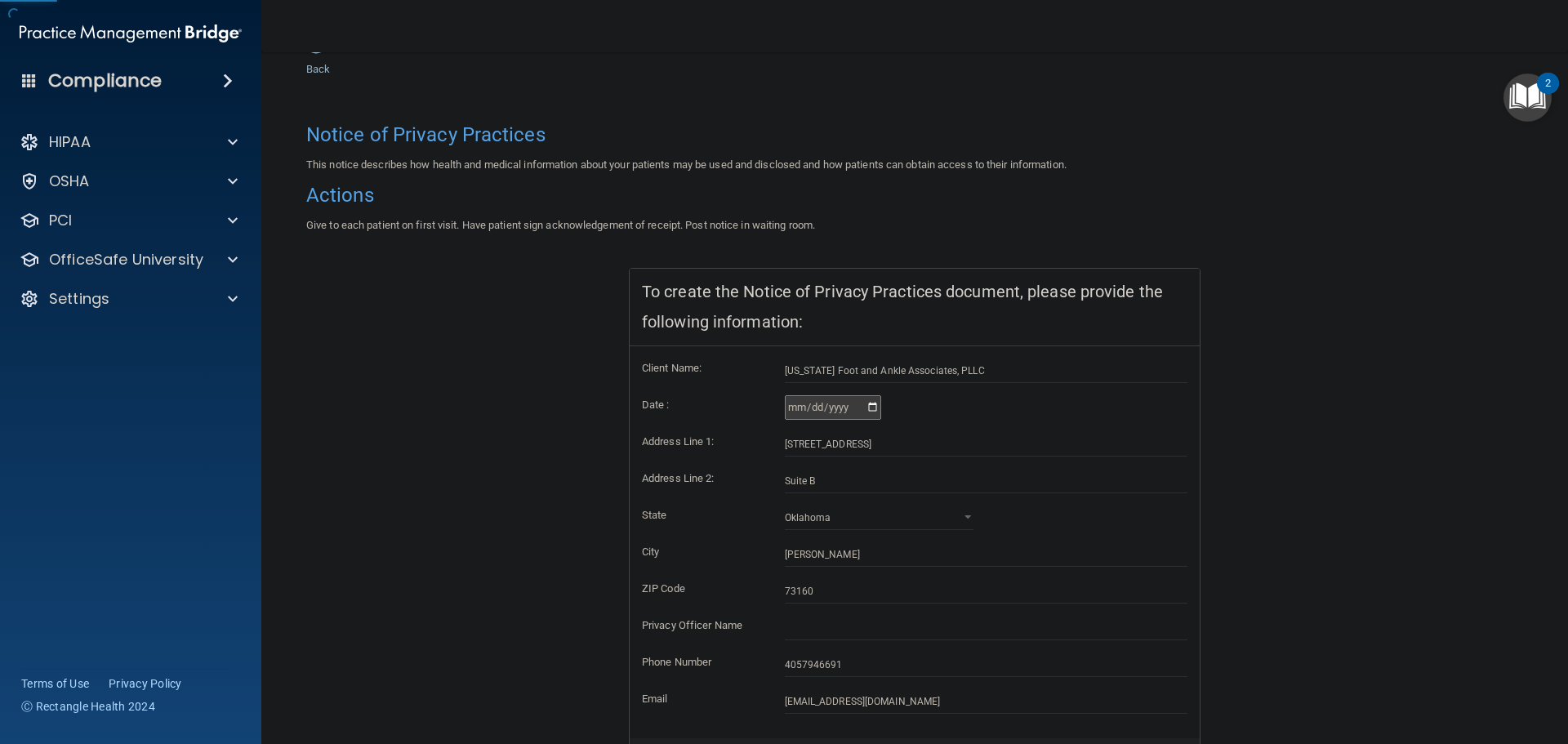
scroll to position [163, 0]
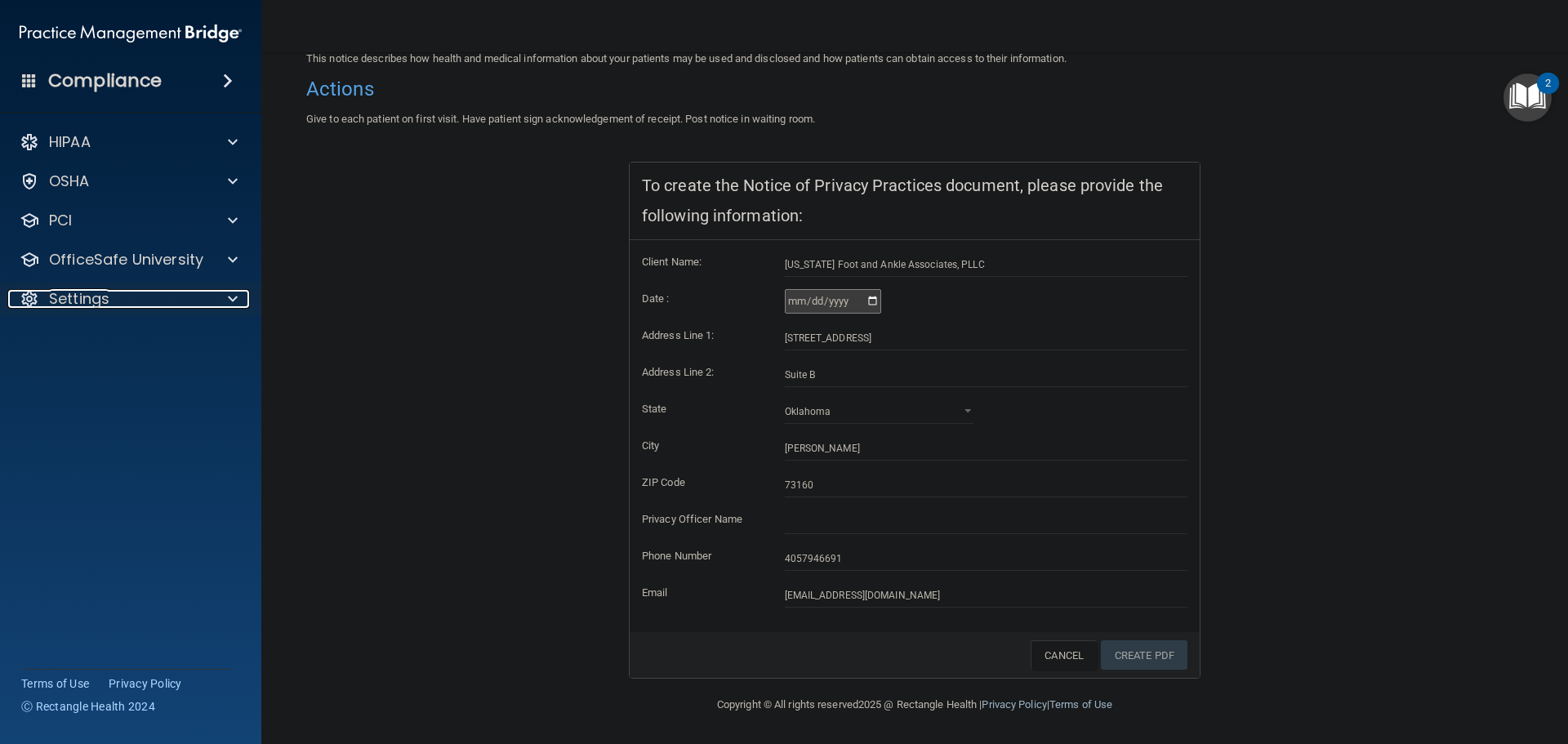
click at [186, 300] on div "Settings" at bounding box center [108, 298] width 201 height 19
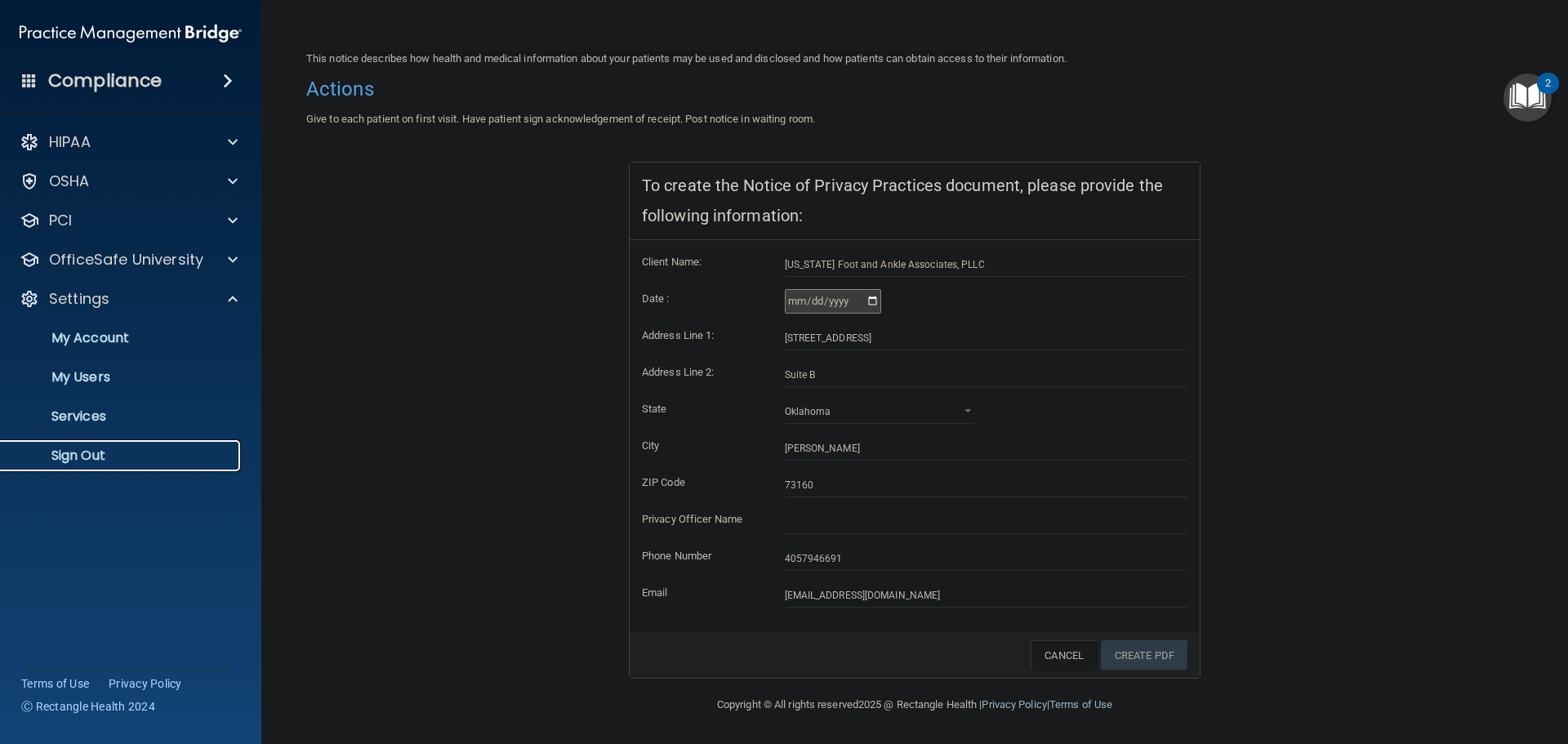
click at [86, 448] on p "Sign Out" at bounding box center [123, 455] width 223 height 16
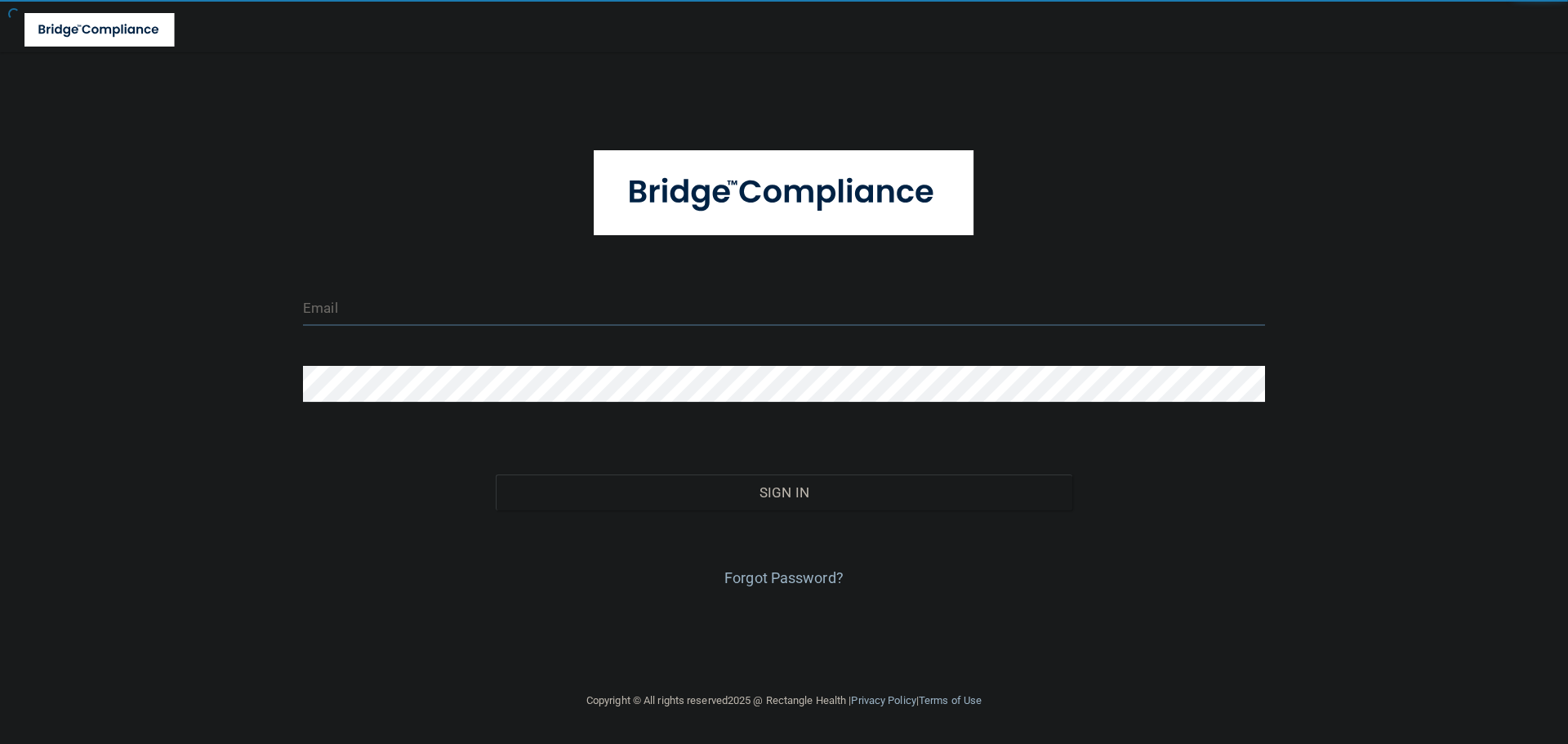
type input "cfletcher@rectanglehealth.com"
